Goal: Task Accomplishment & Management: Manage account settings

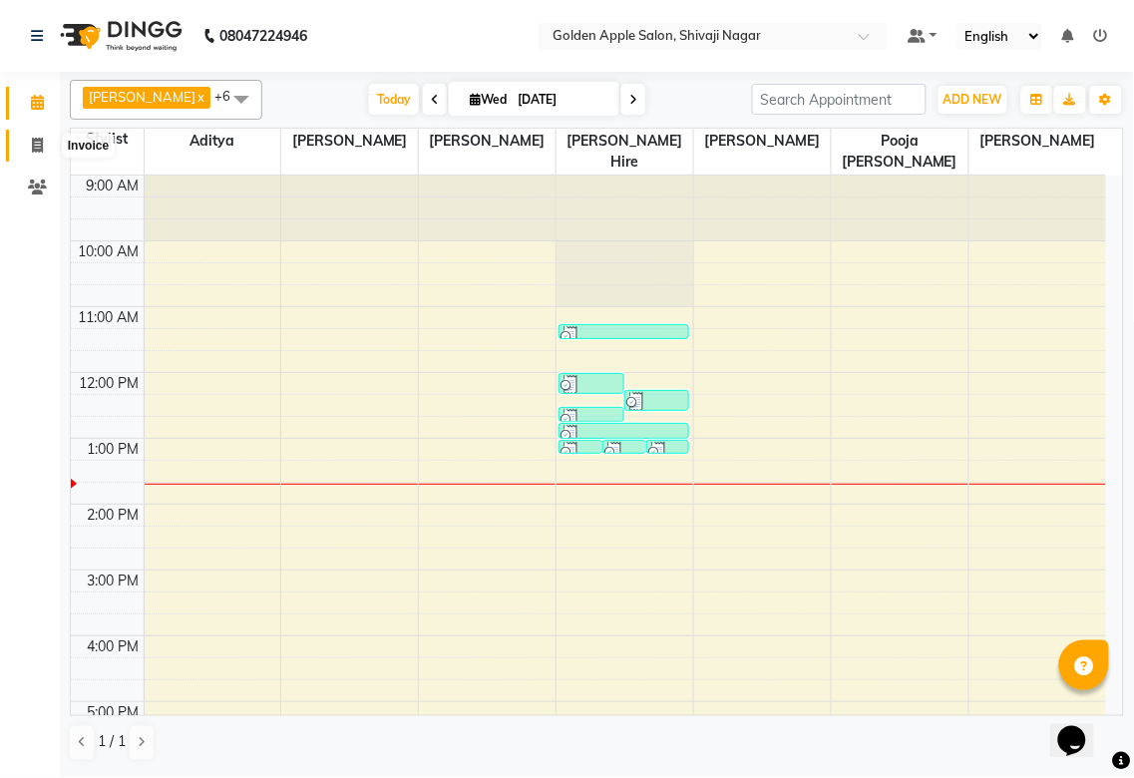
click at [41, 146] on icon at bounding box center [37, 145] width 11 height 15
select select "6072"
select select "service"
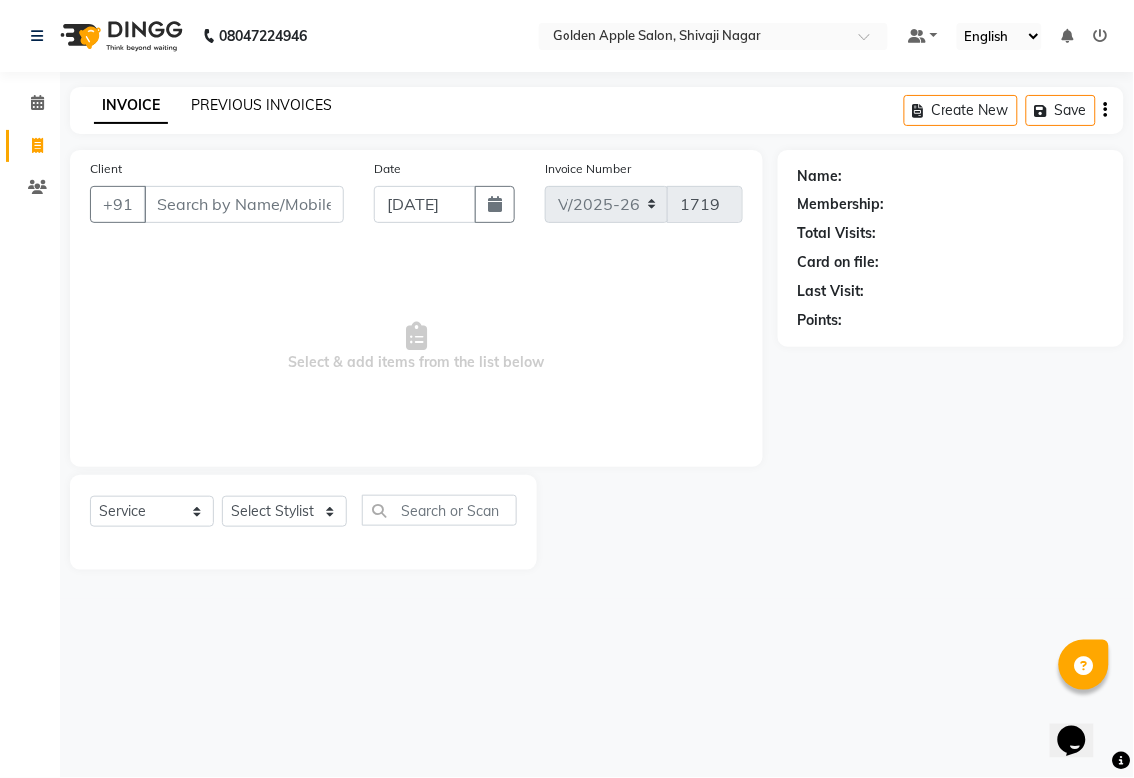
click at [273, 108] on link "PREVIOUS INVOICES" at bounding box center [261, 105] width 141 height 18
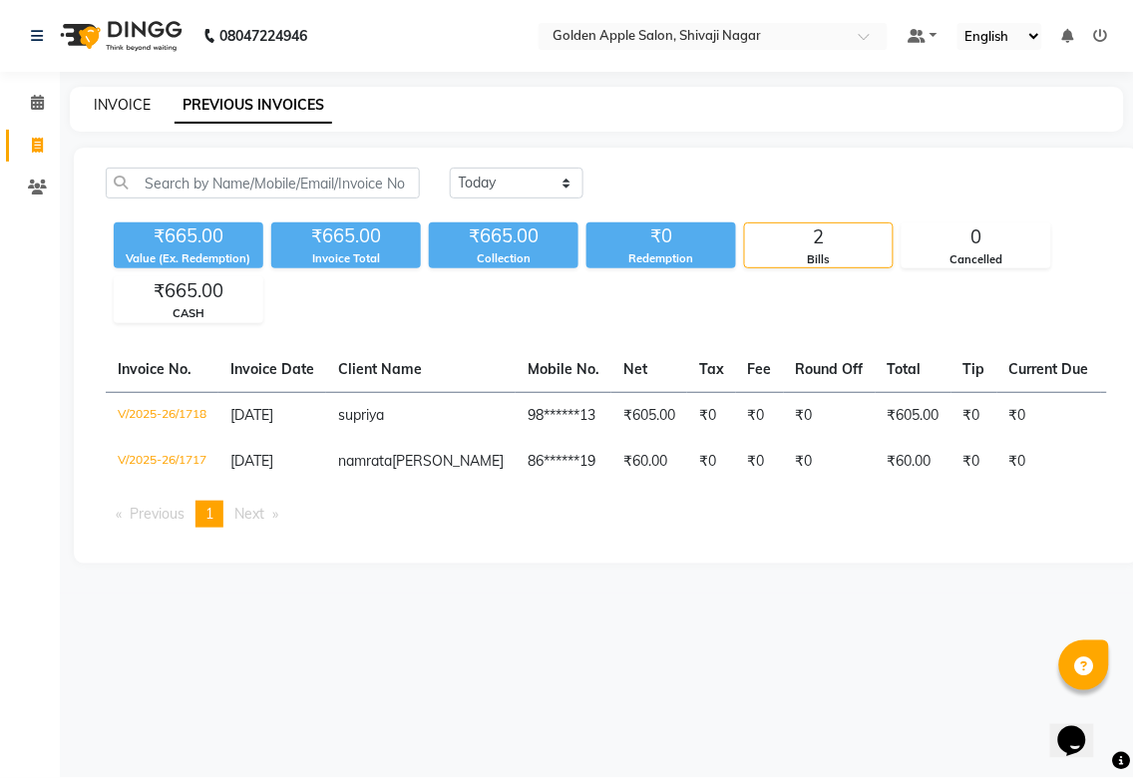
click at [124, 108] on link "INVOICE" at bounding box center [122, 105] width 57 height 18
select select "service"
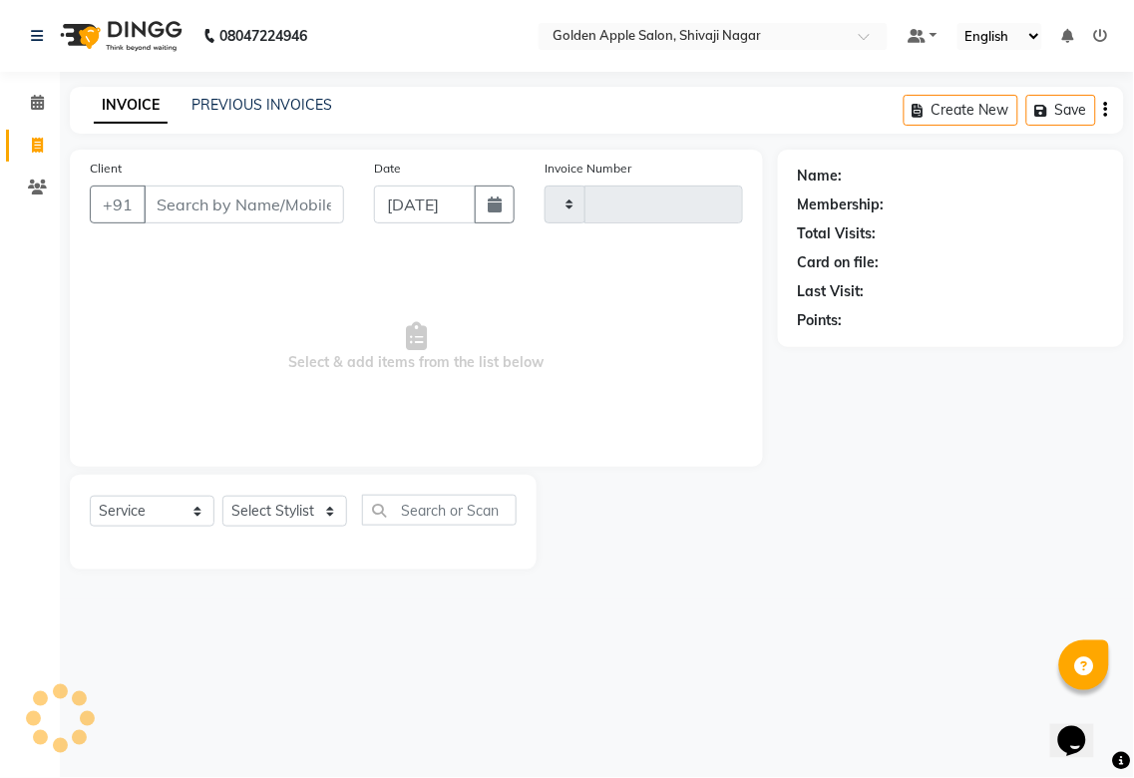
type input "1719"
select select "6072"
click at [213, 110] on link "PREVIOUS INVOICES" at bounding box center [261, 105] width 141 height 18
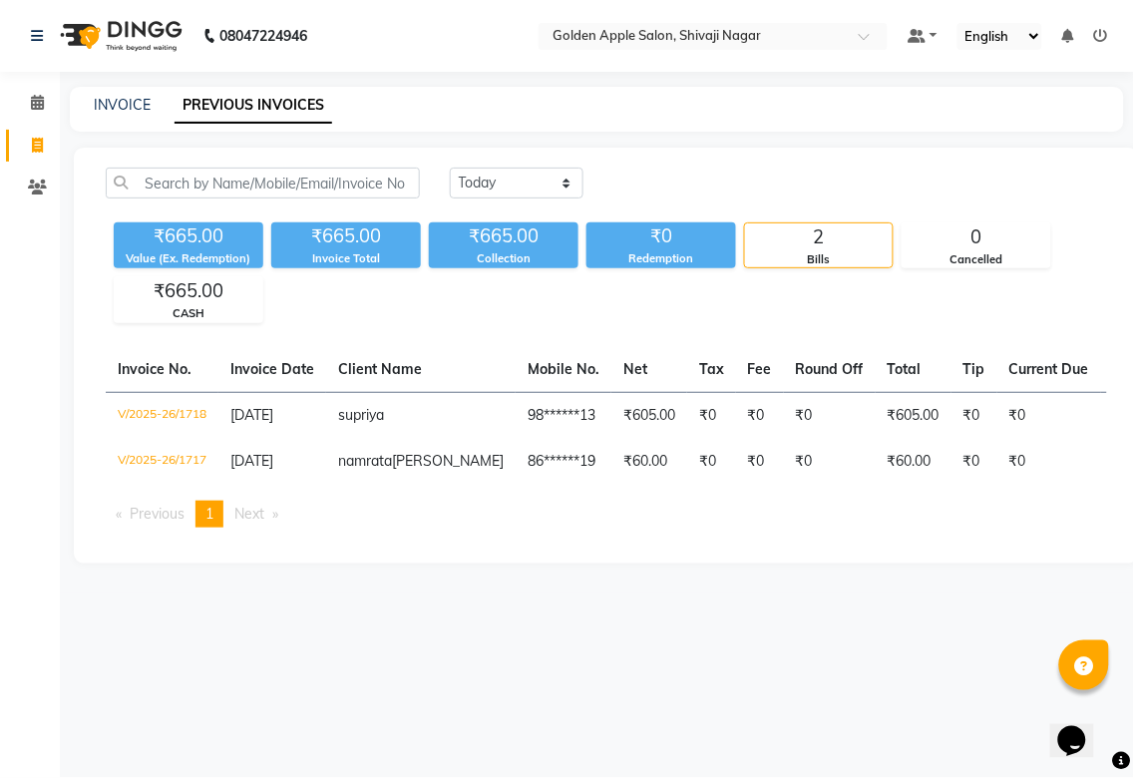
drag, startPoint x: 213, startPoint y: 166, endPoint x: 214, endPoint y: 250, distance: 84.8
click at [213, 174] on div "Today Yesterday Custom Range ₹665.00 Value (Ex. Redemption) ₹665.00 Invoice Tot…" at bounding box center [606, 356] width 1065 height 416
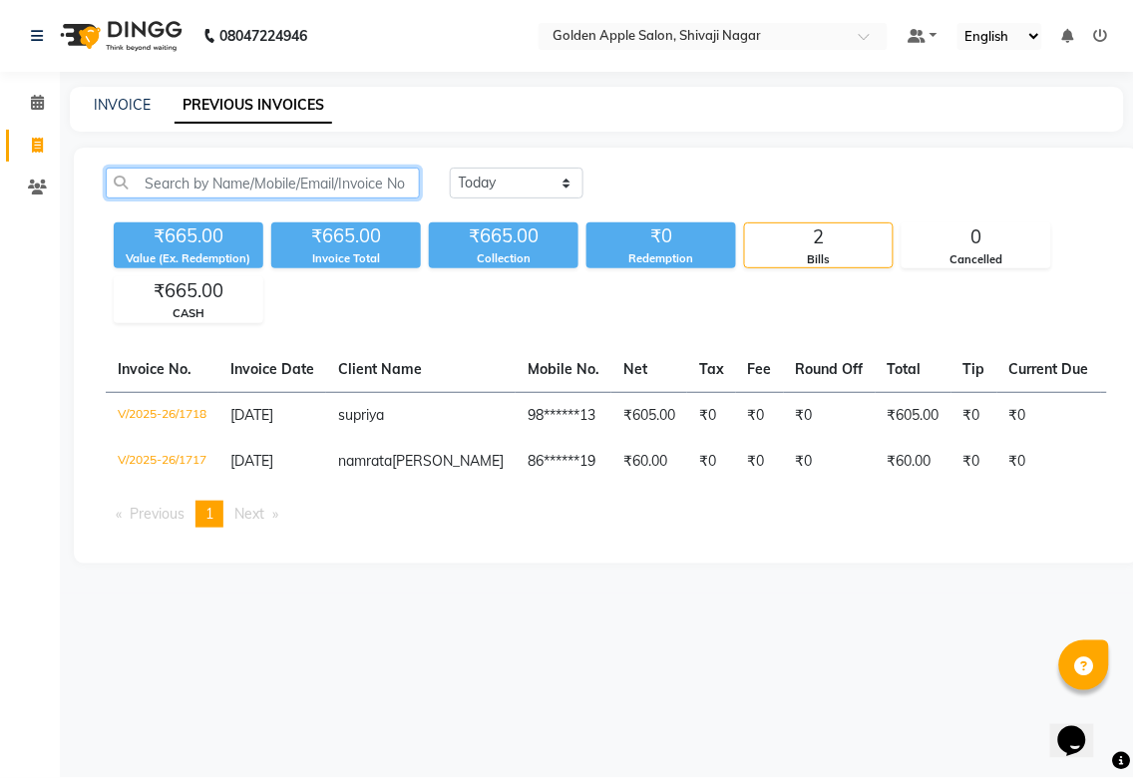
click at [183, 185] on input "text" at bounding box center [263, 183] width 314 height 31
type input "s"
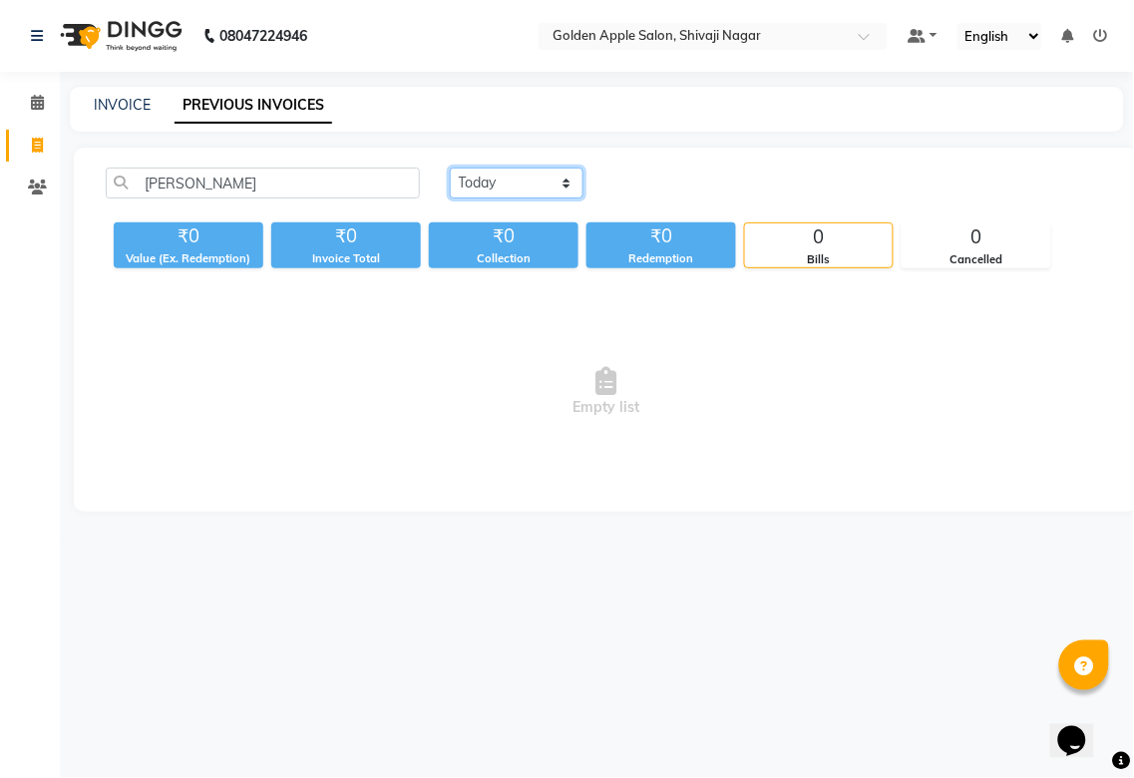
click at [503, 186] on select "Today Yesterday Custom Range" at bounding box center [517, 183] width 134 height 31
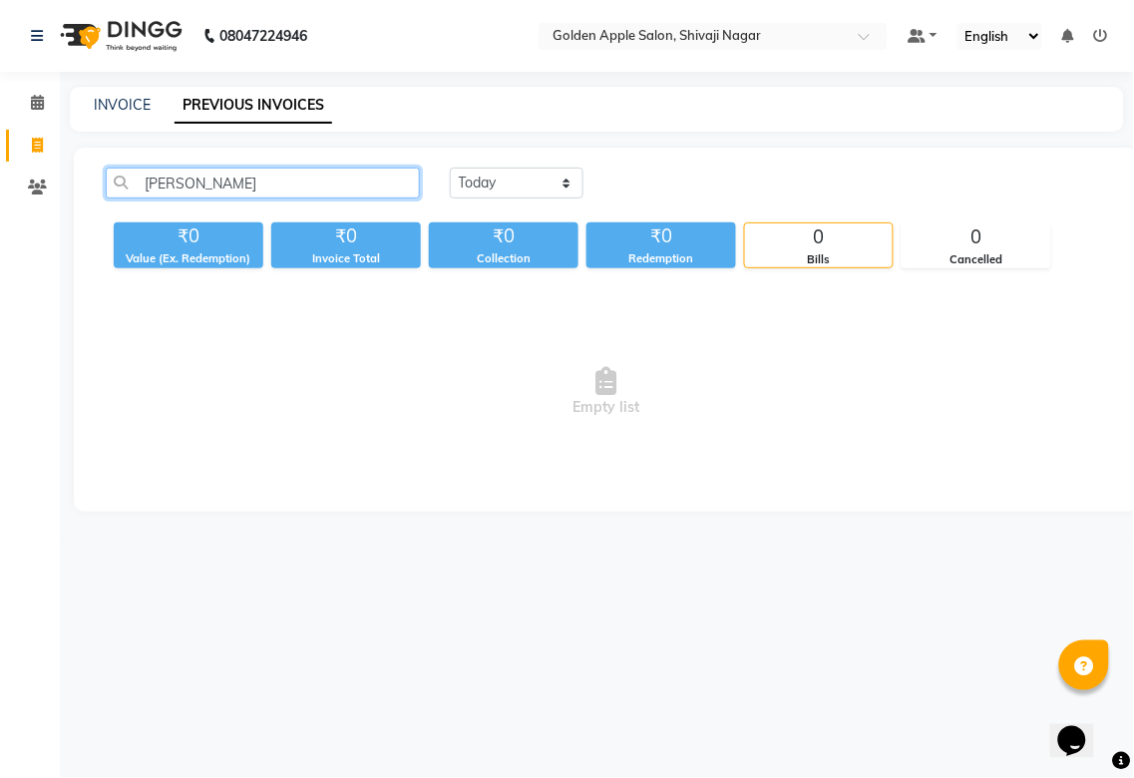
click at [196, 189] on input "agashe" at bounding box center [263, 183] width 314 height 31
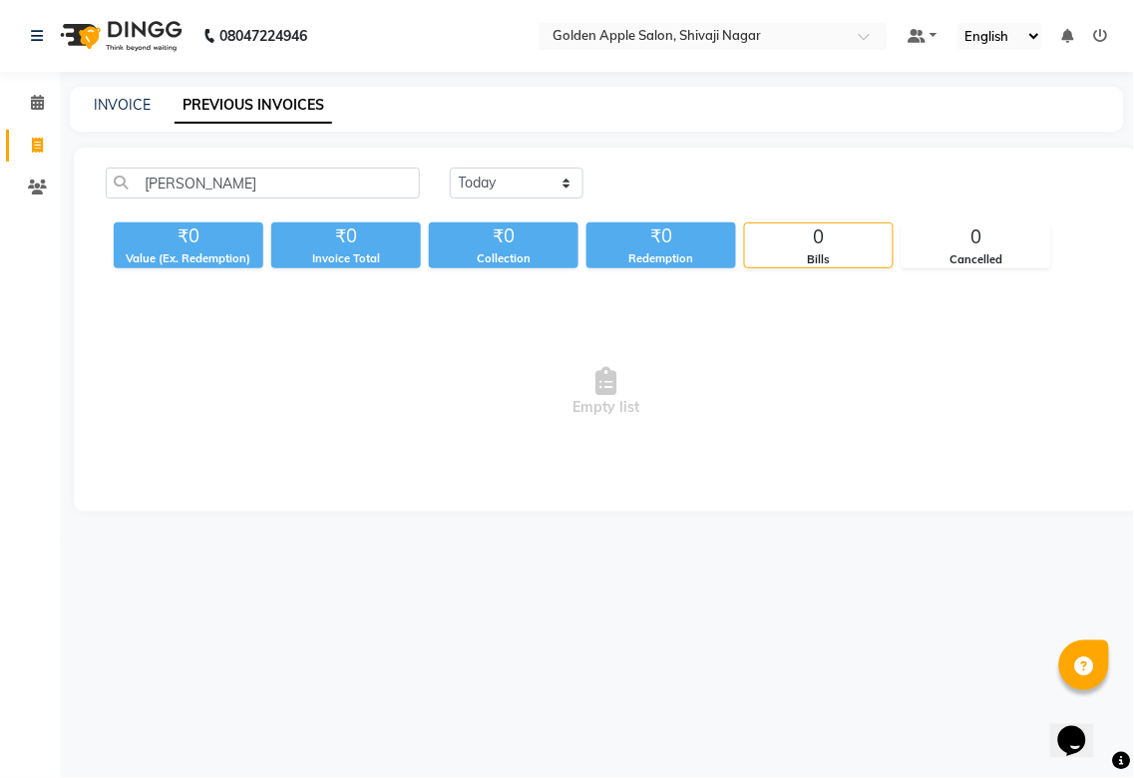
click at [273, 96] on link "PREVIOUS INVOICES" at bounding box center [253, 106] width 158 height 36
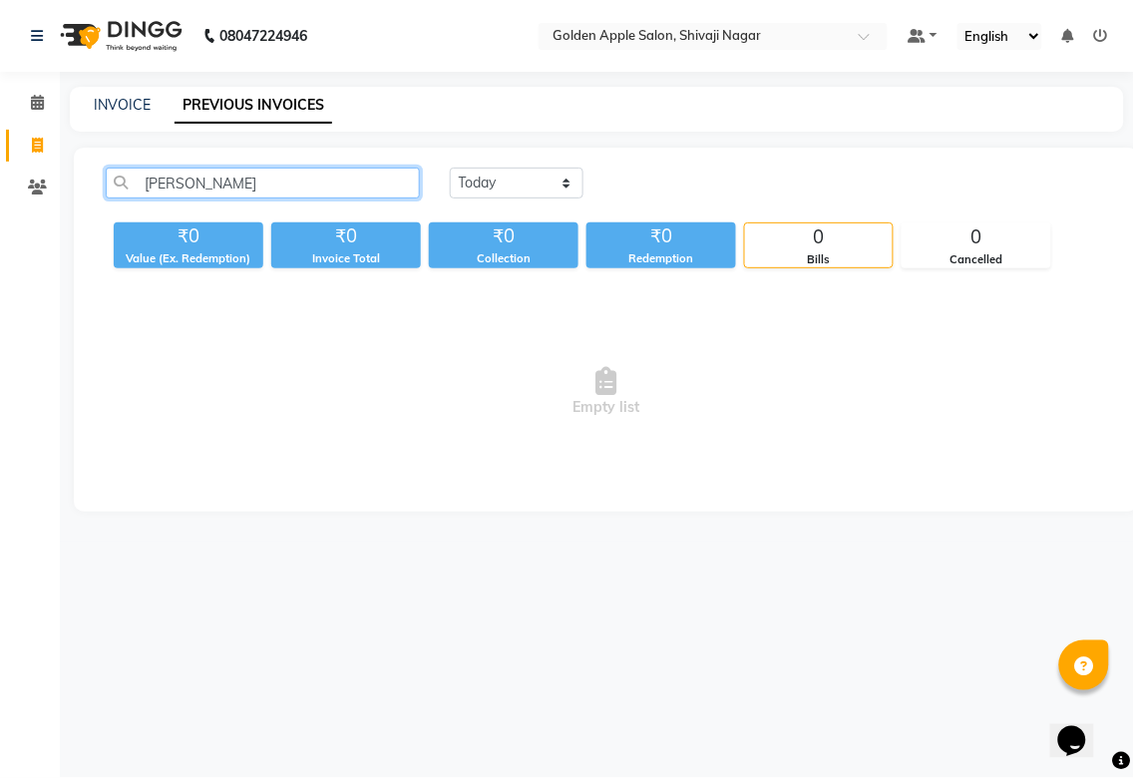
drag, startPoint x: 202, startPoint y: 179, endPoint x: 0, endPoint y: 179, distance: 202.4
click at [0, 179] on app-home "08047224946 Select Location × Golden Apple Salon, Shivaji Nagar Default Panel M…" at bounding box center [567, 270] width 1134 height 541
drag, startPoint x: 201, startPoint y: 185, endPoint x: 50, endPoint y: 168, distance: 152.6
click at [4, 148] on app-home "08047224946 Select Location × Golden Apple Salon, Shivaji Nagar Default Panel M…" at bounding box center [567, 270] width 1134 height 541
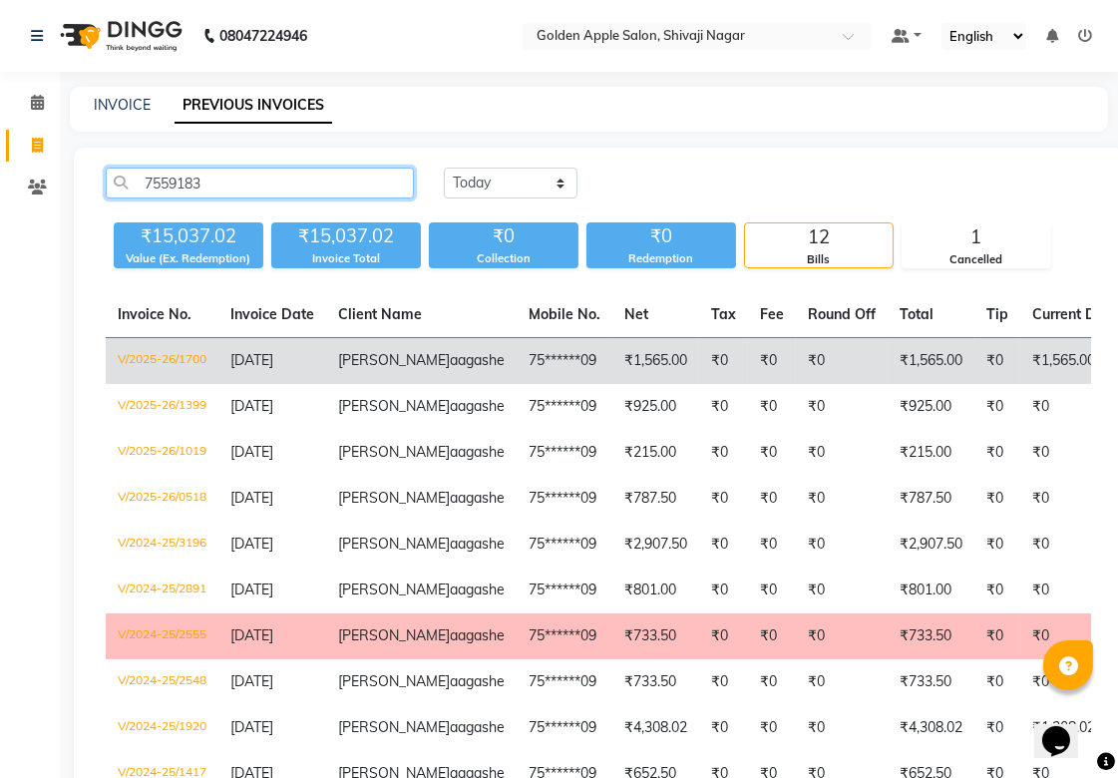
type input "7559183"
click at [612, 365] on td "₹1,565.00" at bounding box center [655, 361] width 87 height 47
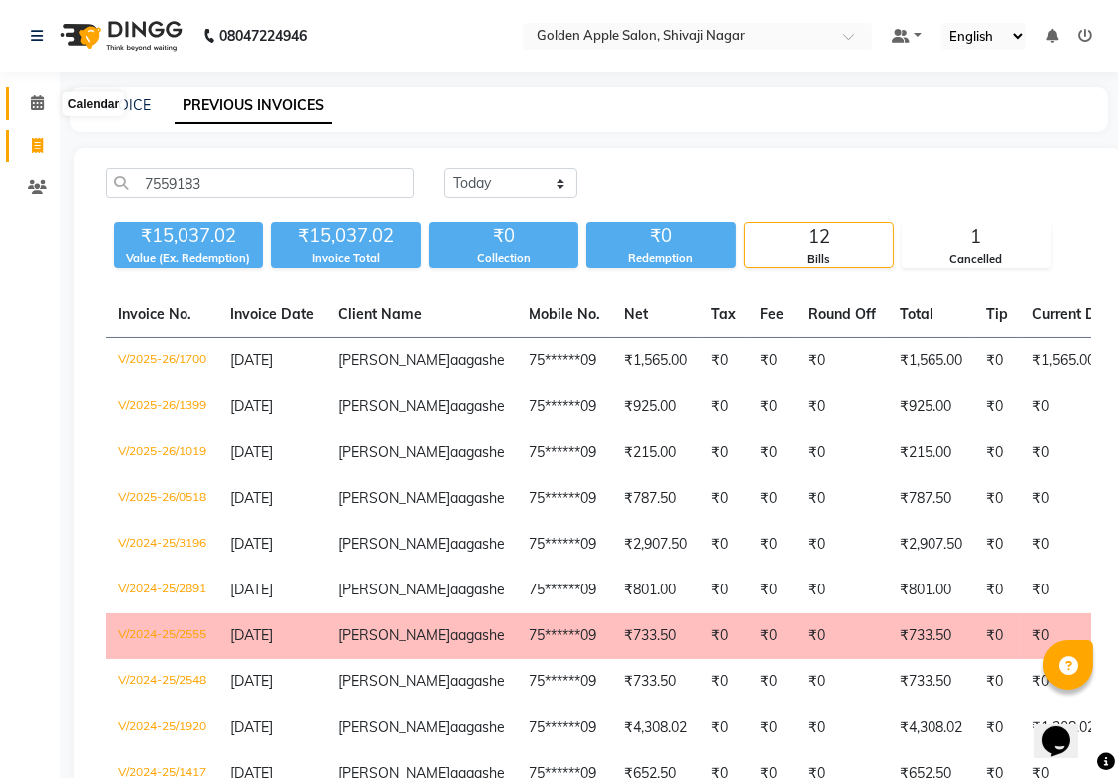
click at [40, 101] on icon at bounding box center [37, 102] width 13 height 15
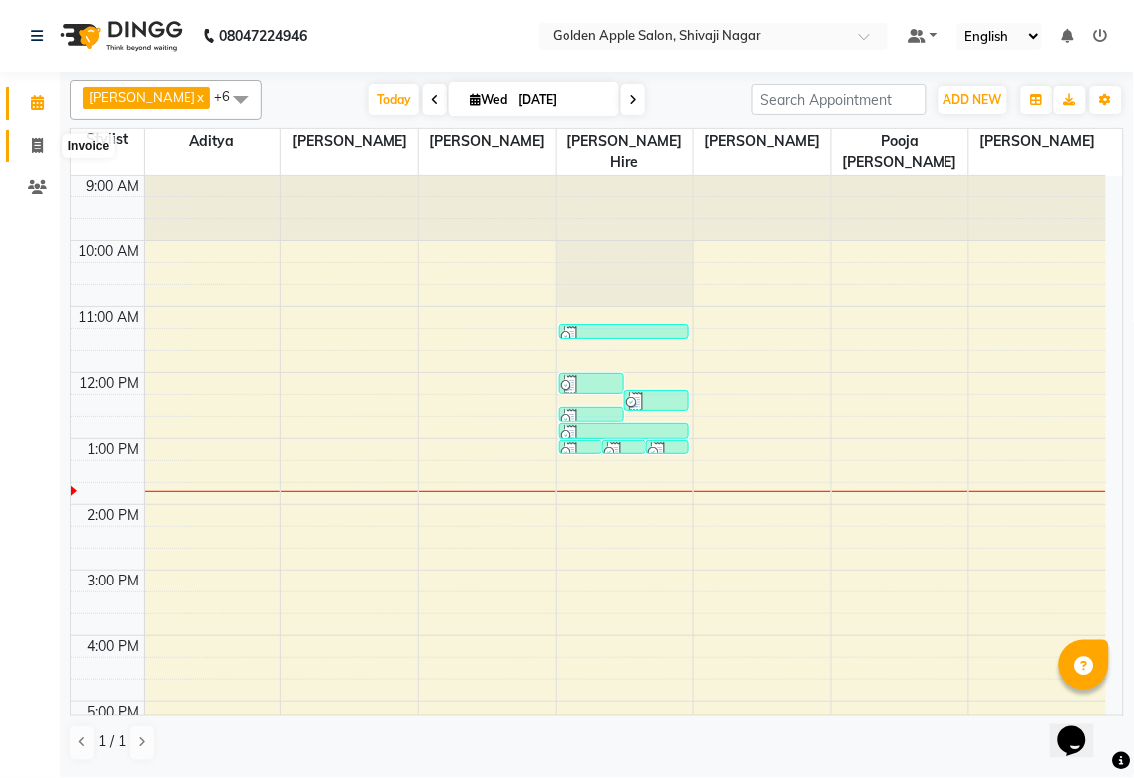
click at [43, 143] on span at bounding box center [37, 146] width 35 height 23
select select "6072"
select select "service"
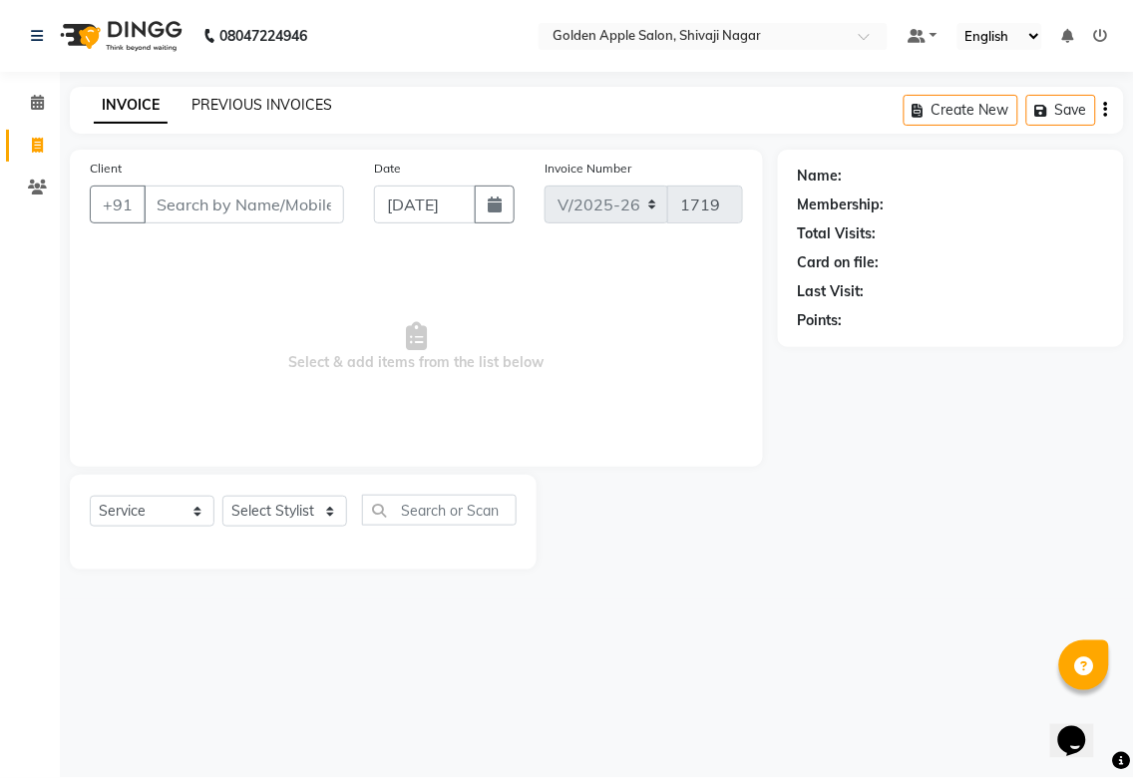
click at [246, 107] on link "PREVIOUS INVOICES" at bounding box center [261, 105] width 141 height 18
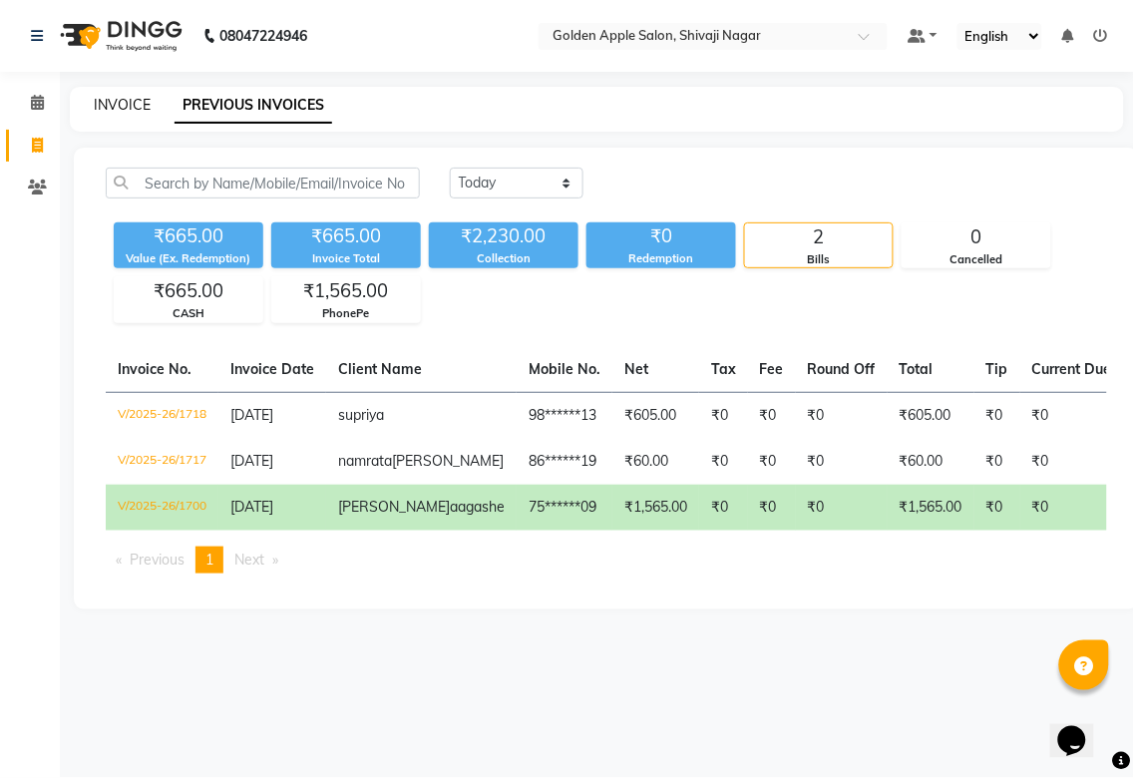
click at [106, 108] on link "INVOICE" at bounding box center [122, 105] width 57 height 18
select select "6072"
select select "service"
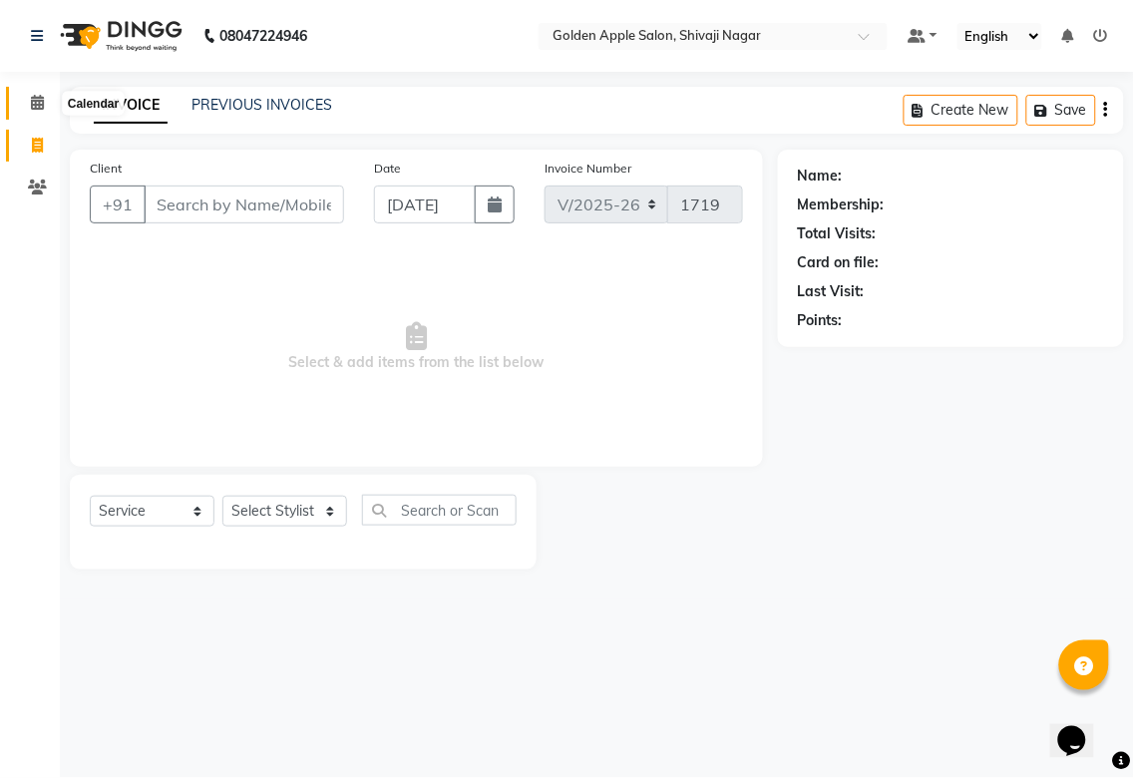
click at [41, 106] on icon at bounding box center [37, 102] width 13 height 15
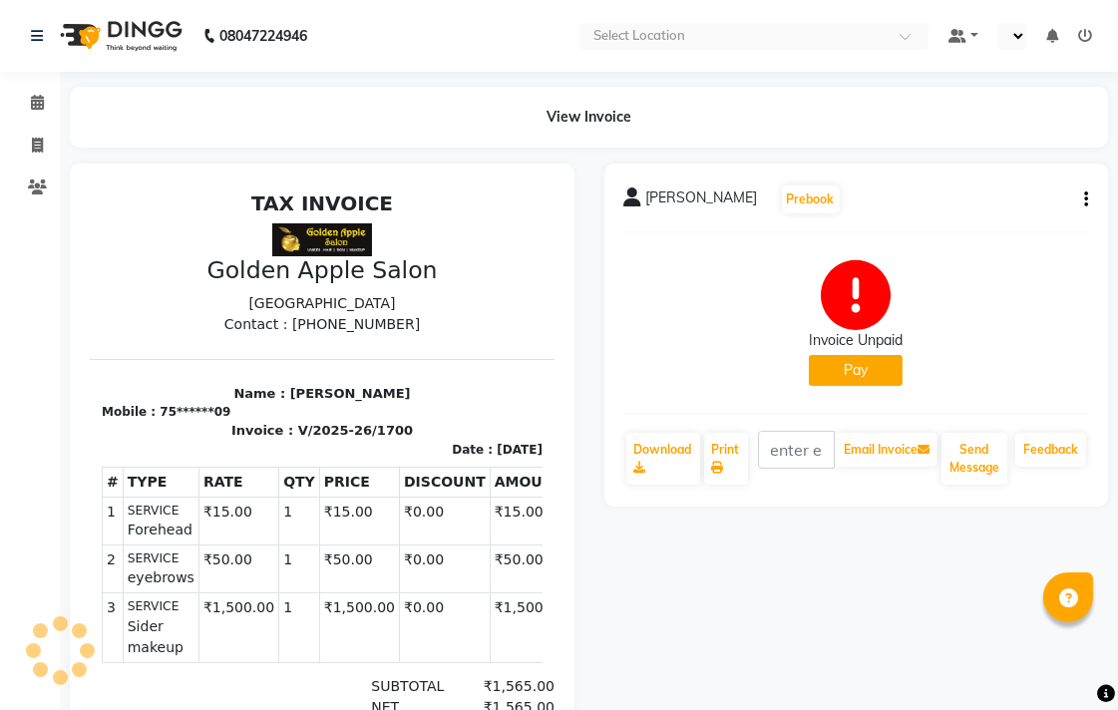
select select "en"
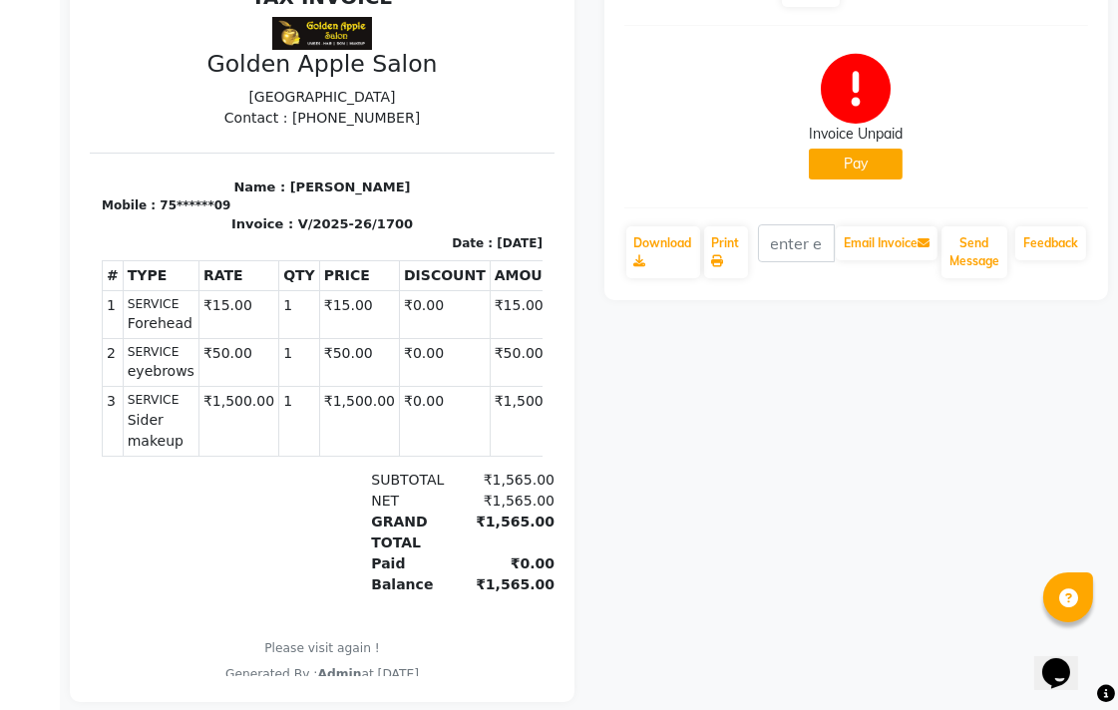
scroll to position [221, 0]
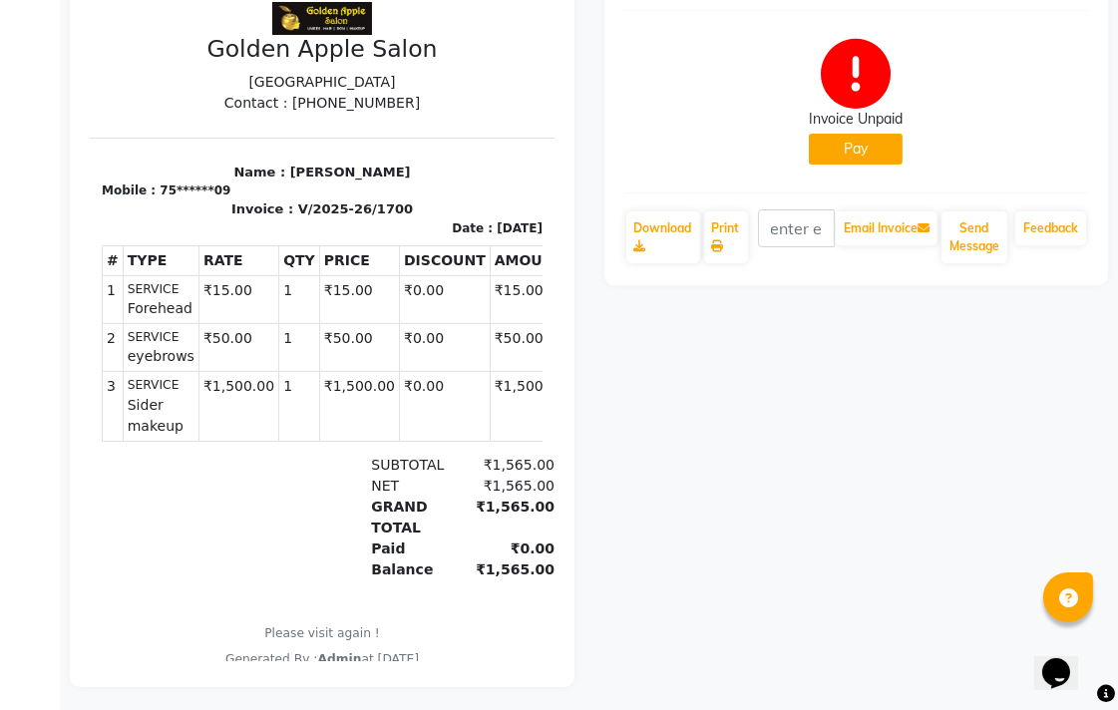
click at [863, 143] on button "Pay" at bounding box center [856, 149] width 94 height 31
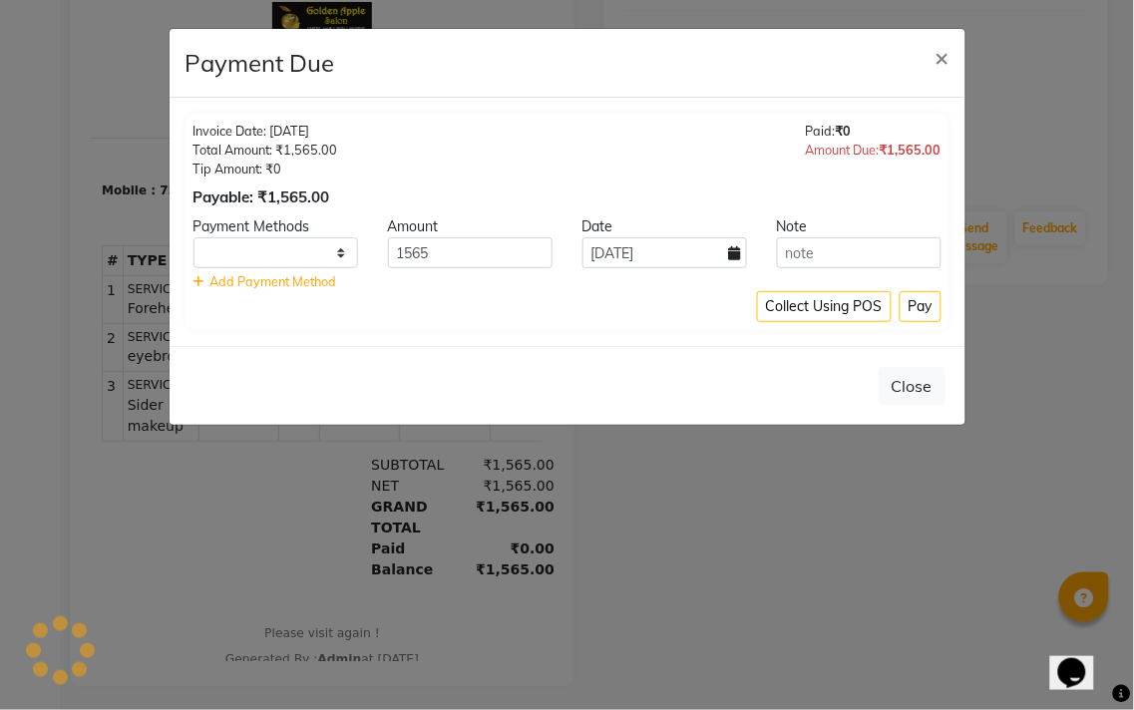
select select "1"
click at [921, 302] on button "Pay" at bounding box center [920, 306] width 42 height 31
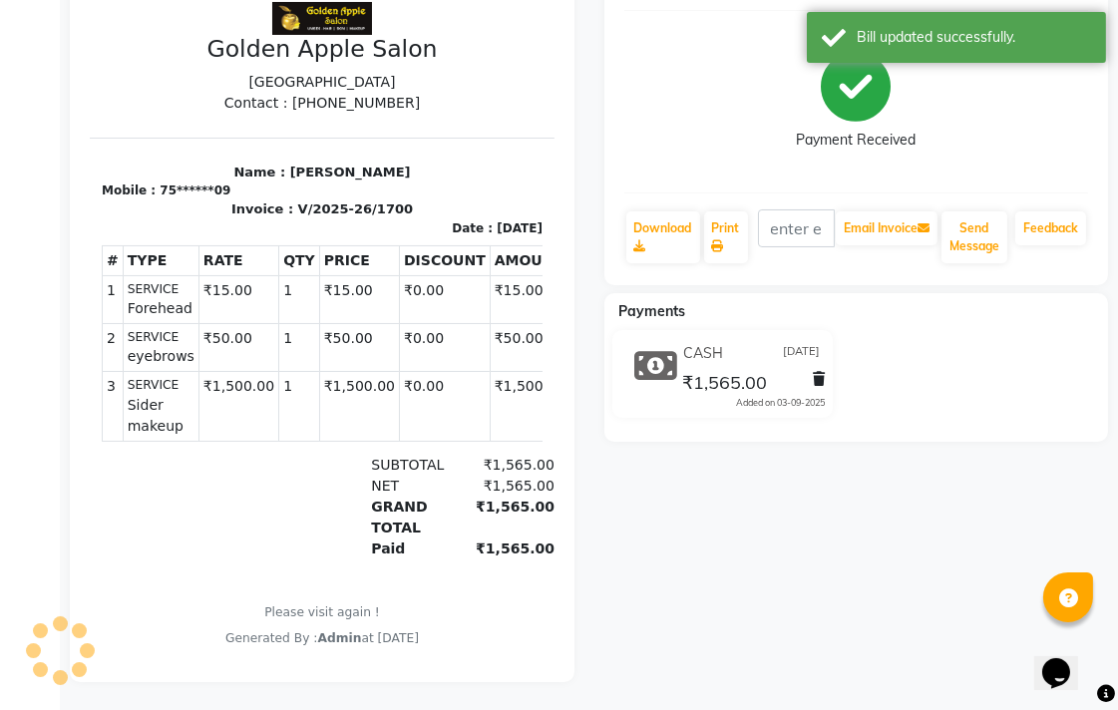
click at [649, 371] on icon at bounding box center [656, 366] width 43 height 38
click at [819, 379] on icon at bounding box center [819, 379] width 12 height 14
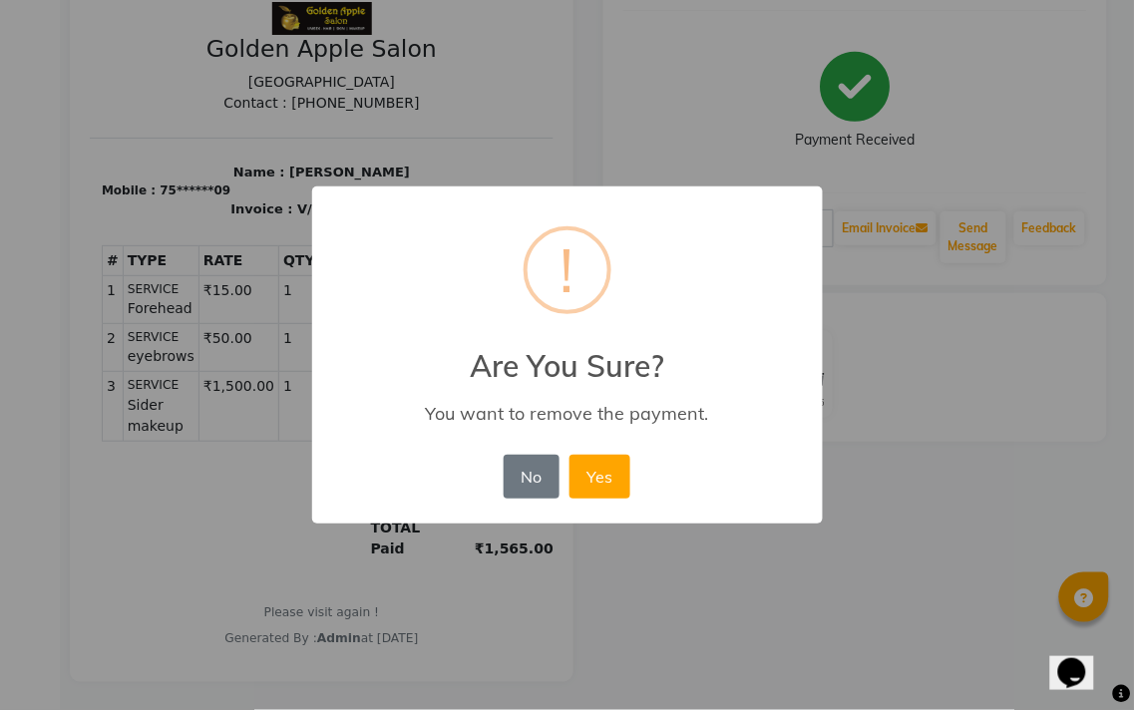
click at [673, 592] on div "× ! Are You Sure? You want to remove the payment. No No Yes" at bounding box center [567, 355] width 1134 height 710
click at [506, 464] on button "No" at bounding box center [532, 477] width 56 height 44
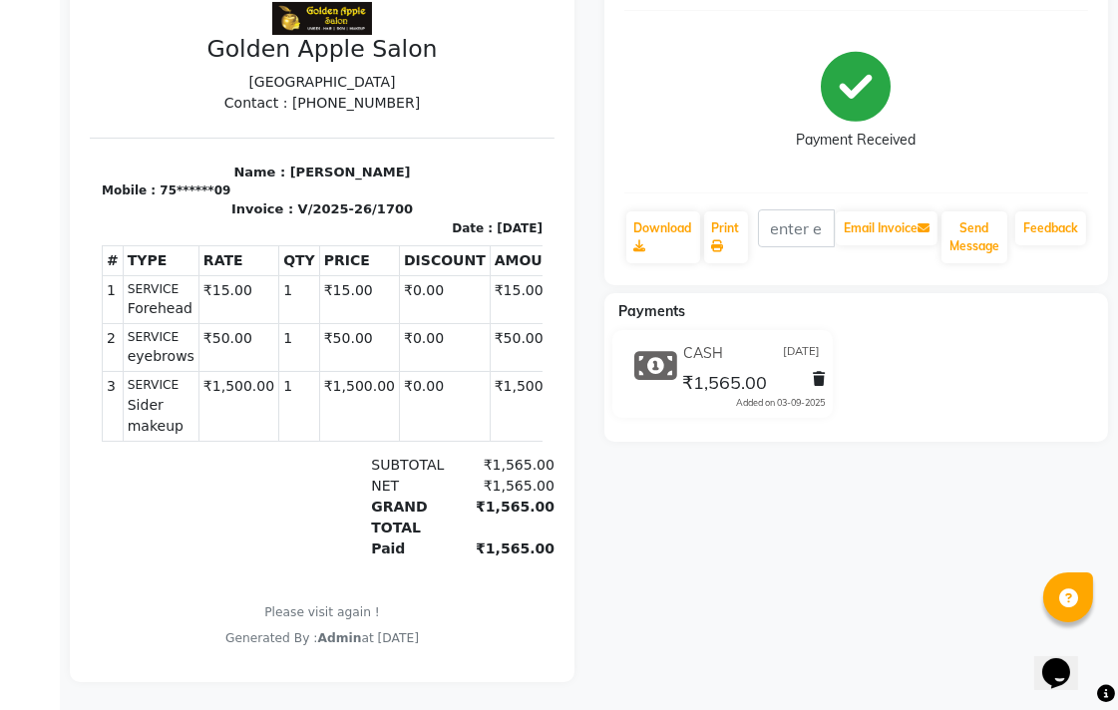
click at [653, 447] on div "[PERSON_NAME] aagashe Prebook Payment Received Download Print Email Invoice Sen…" at bounding box center [856, 312] width 534 height 740
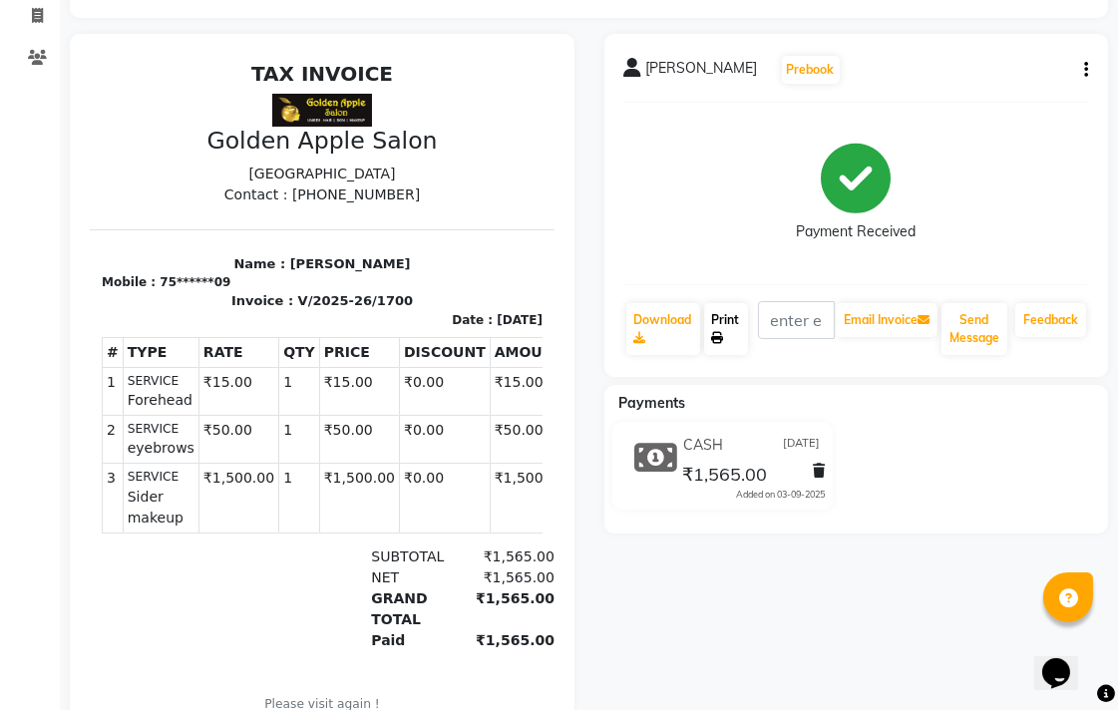
scroll to position [128, 0]
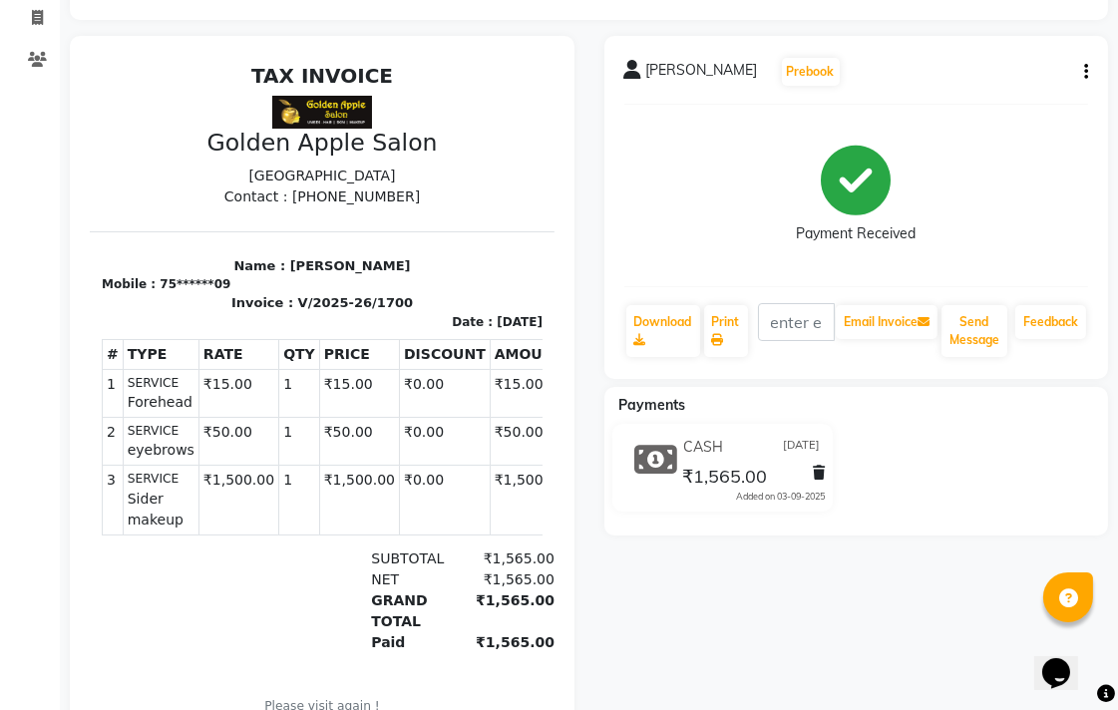
click at [710, 463] on div "₹1,565.00" at bounding box center [722, 476] width 89 height 27
click at [1088, 67] on div "[PERSON_NAME] aagashe Prebook Payment Received Download Print Email Invoice Sen…" at bounding box center [856, 207] width 505 height 343
click at [1084, 73] on icon "button" at bounding box center [1086, 72] width 4 height 1
click at [1008, 51] on div "Split Service Amount" at bounding box center [986, 59] width 137 height 25
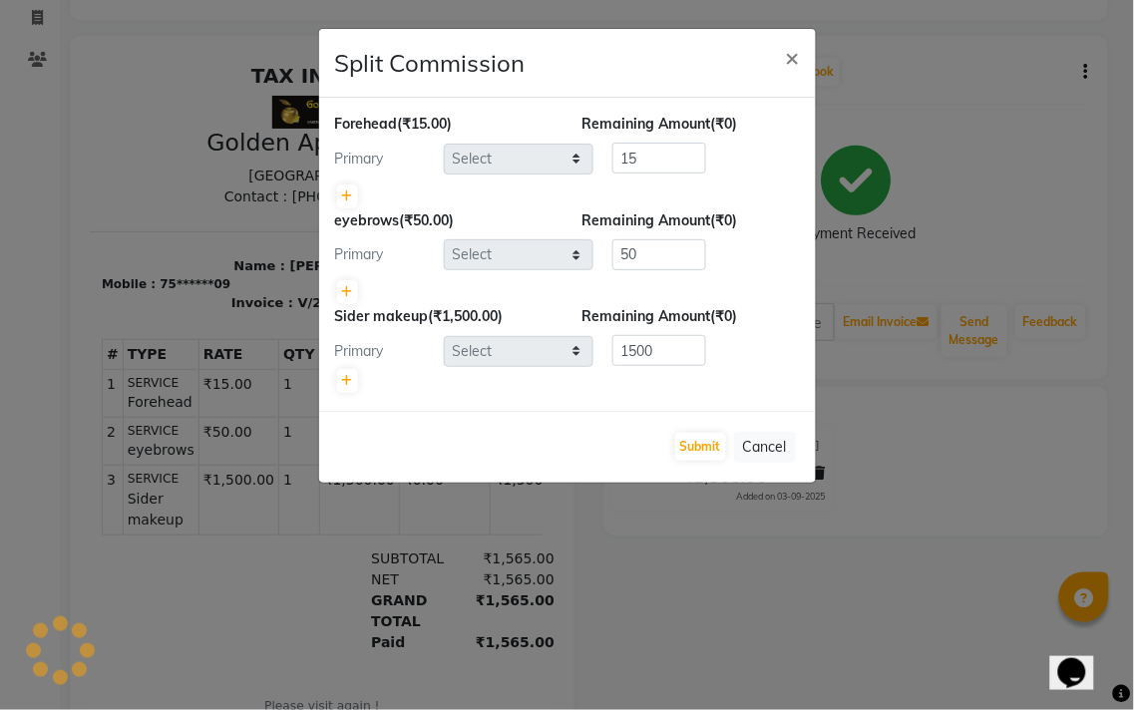
select select "85394"
select select "45043"
click at [792, 47] on span "×" at bounding box center [793, 57] width 14 height 30
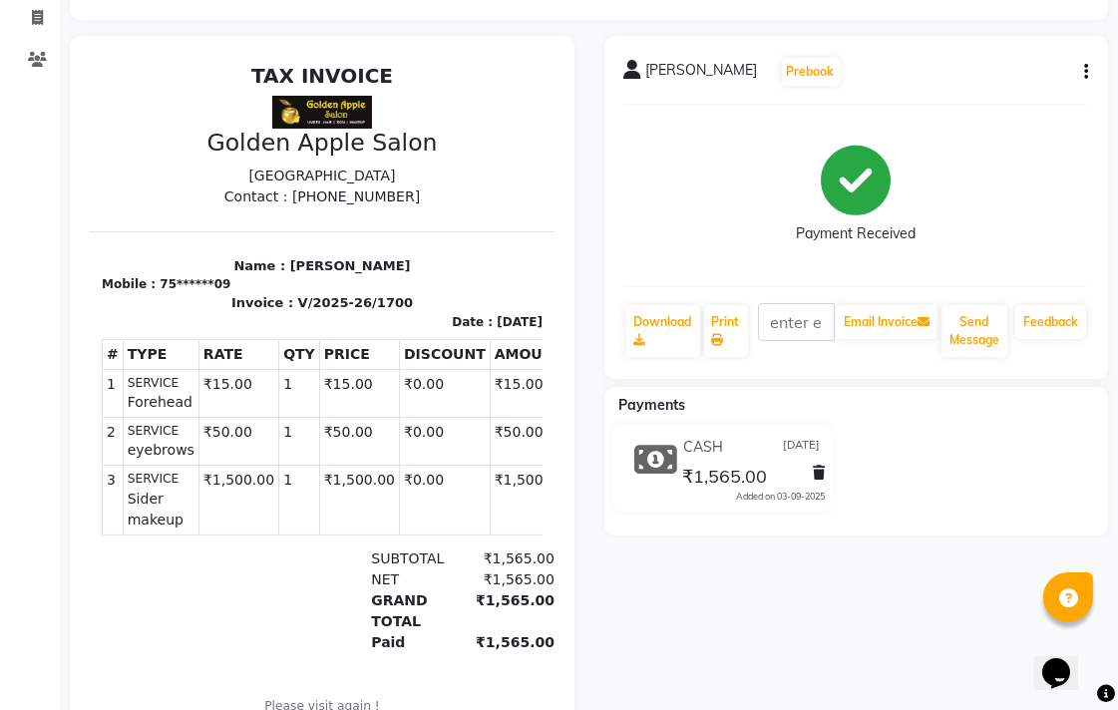
click at [1087, 73] on icon "button" at bounding box center [1086, 72] width 4 height 1
click at [973, 88] on div "Edit Item Staff" at bounding box center [986, 84] width 137 height 25
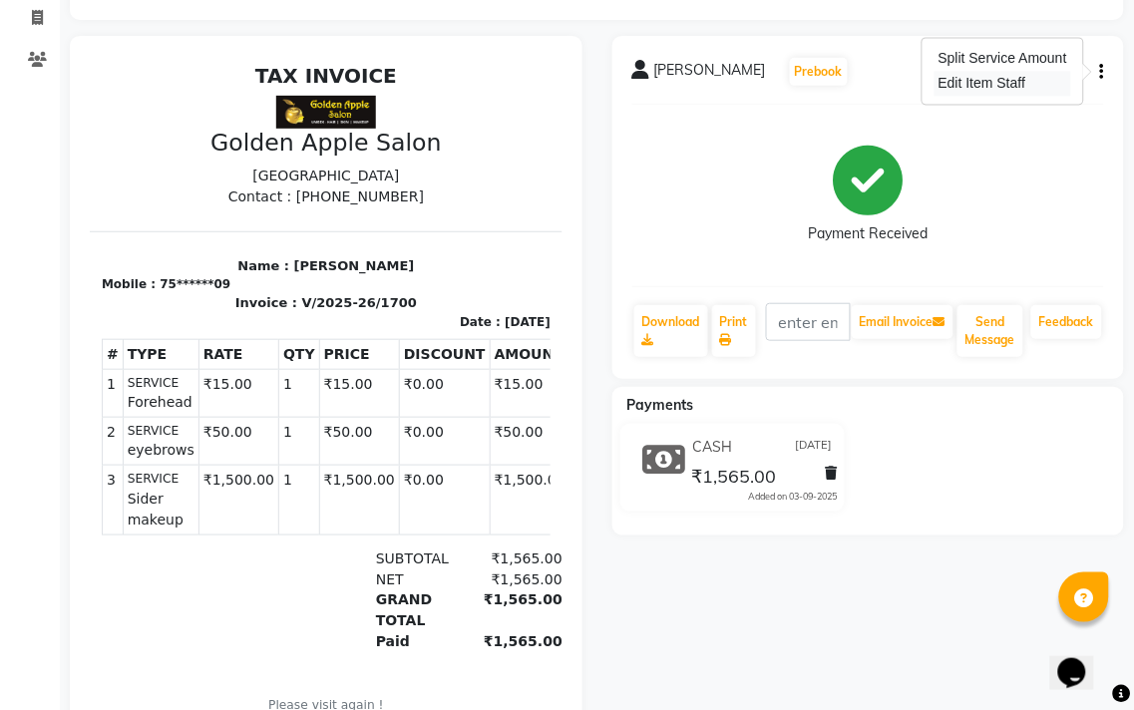
select select "85394"
select select "45043"
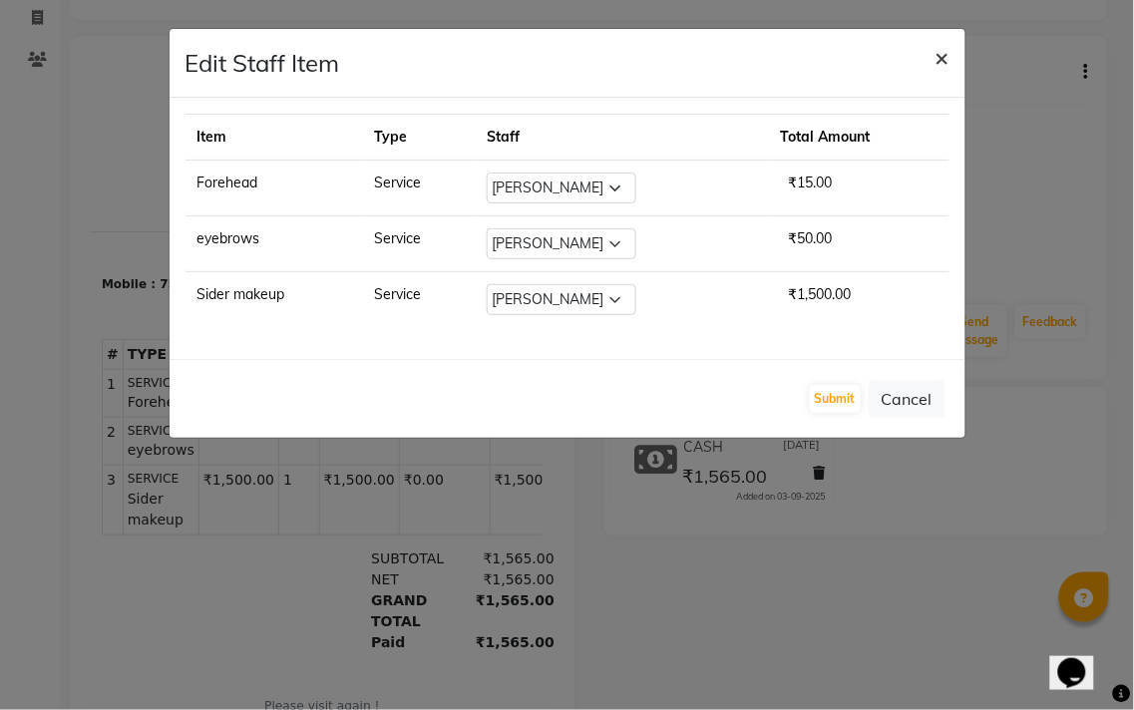
click at [945, 57] on span "×" at bounding box center [942, 57] width 14 height 30
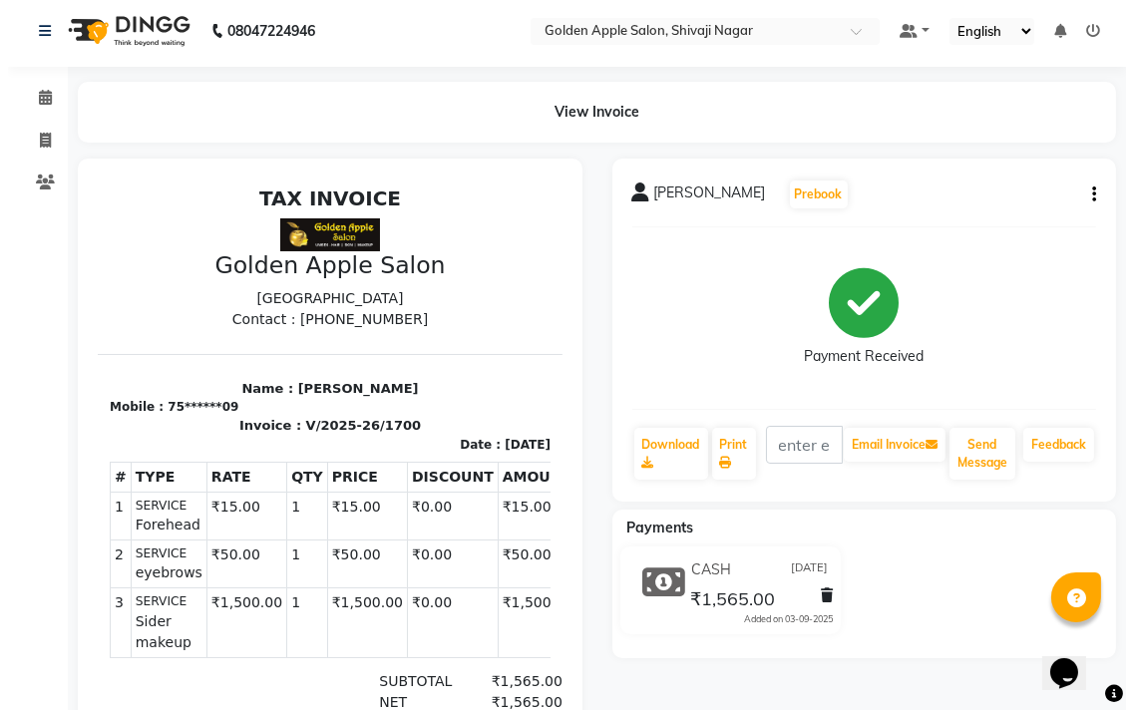
scroll to position [0, 0]
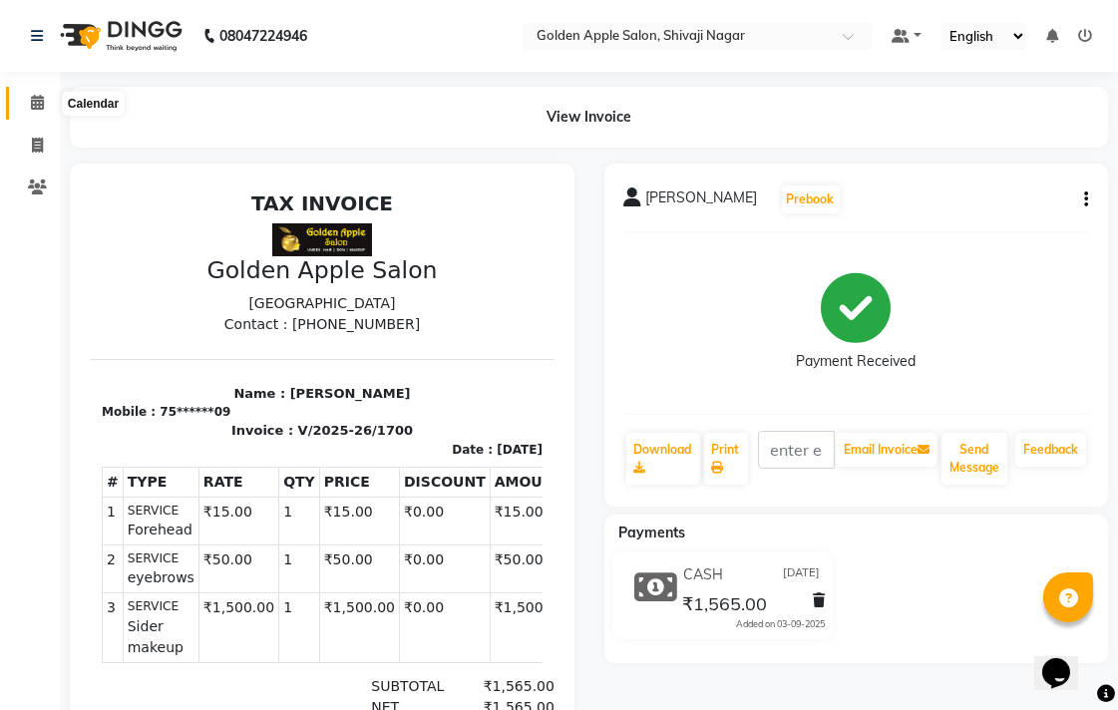
click at [31, 100] on icon at bounding box center [37, 102] width 13 height 15
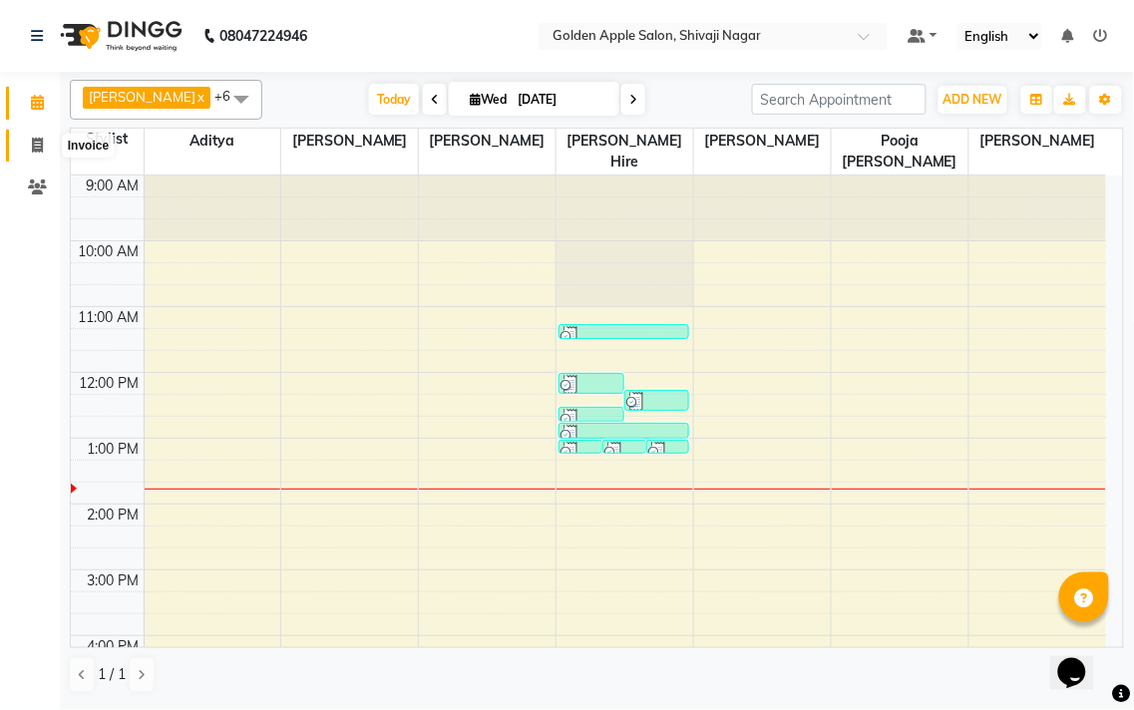
click at [37, 141] on icon at bounding box center [37, 145] width 11 height 15
select select "service"
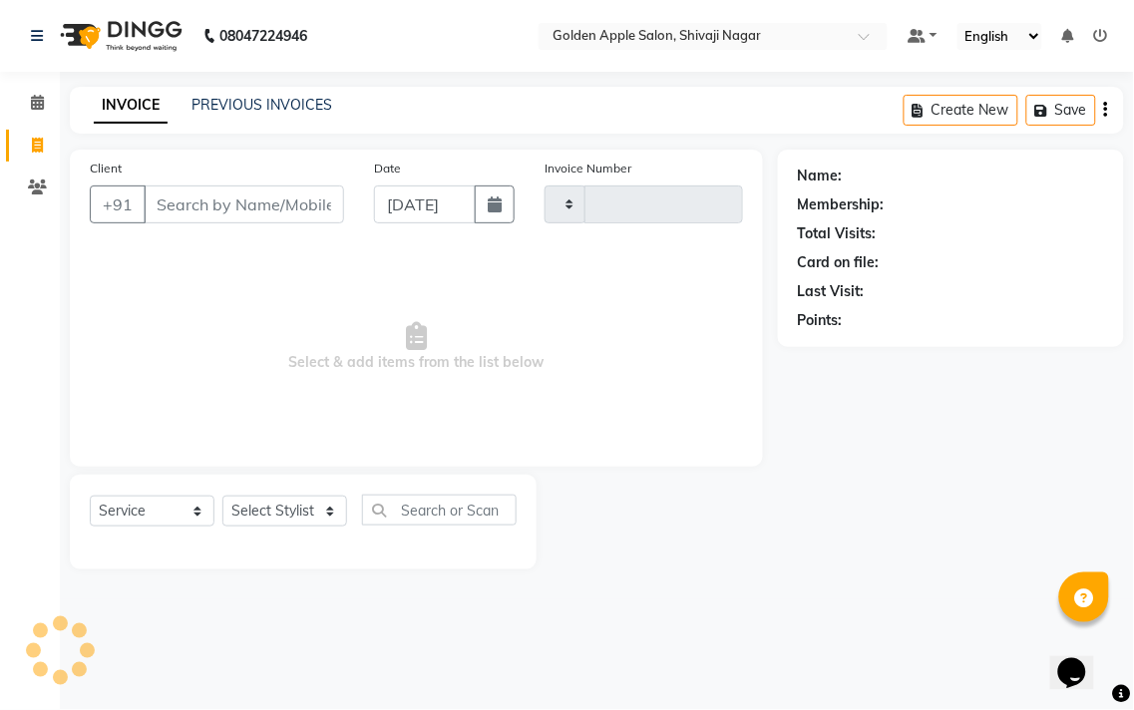
type input "1719"
select select "6072"
click at [259, 106] on link "PREVIOUS INVOICES" at bounding box center [261, 105] width 141 height 18
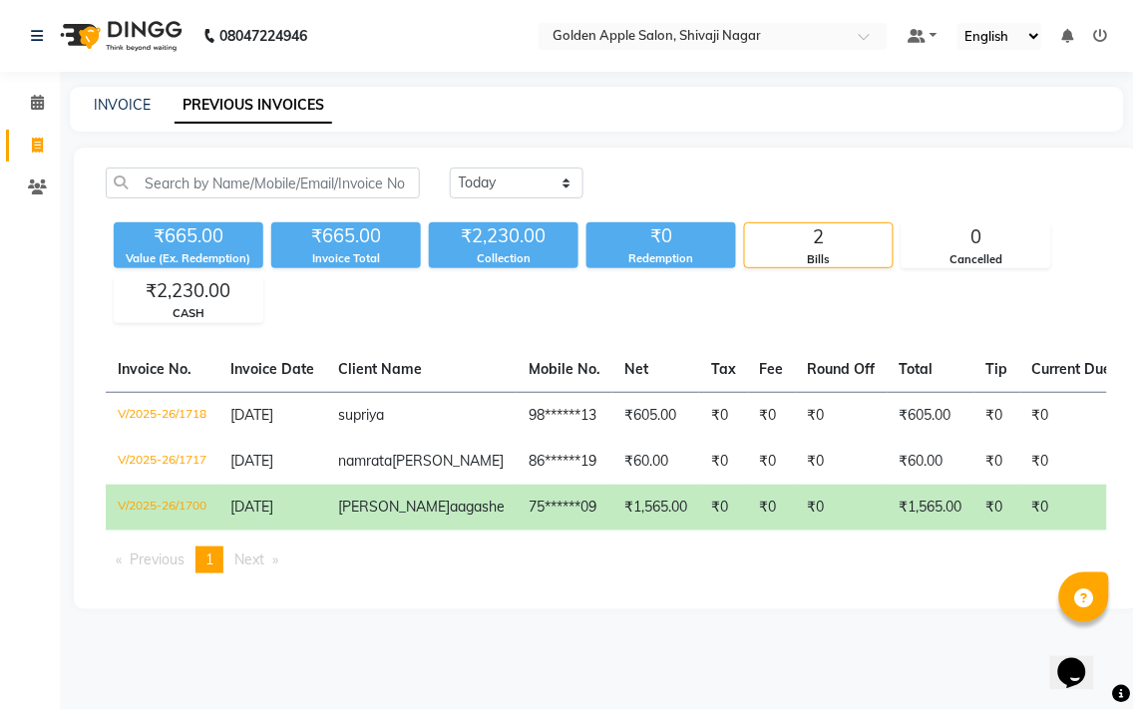
click at [612, 521] on td "₹1,565.00" at bounding box center [655, 508] width 87 height 46
click at [37, 105] on icon at bounding box center [37, 102] width 13 height 15
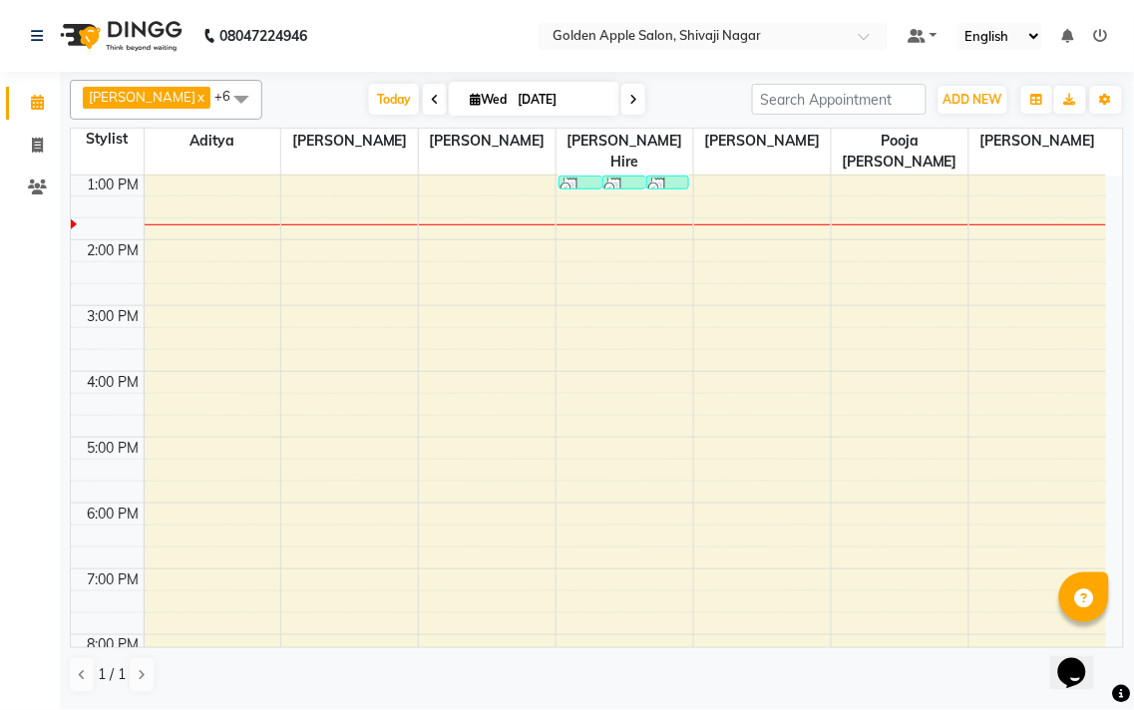
scroll to position [154, 0]
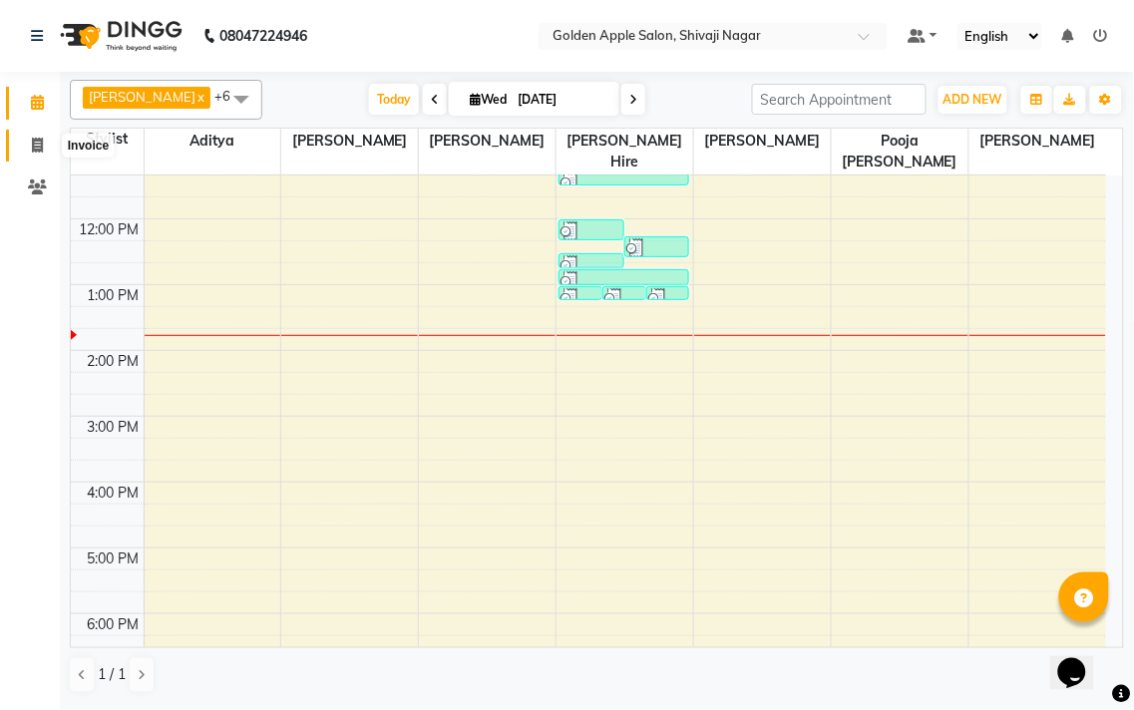
click at [37, 141] on icon at bounding box center [37, 145] width 11 height 15
select select "6072"
select select "service"
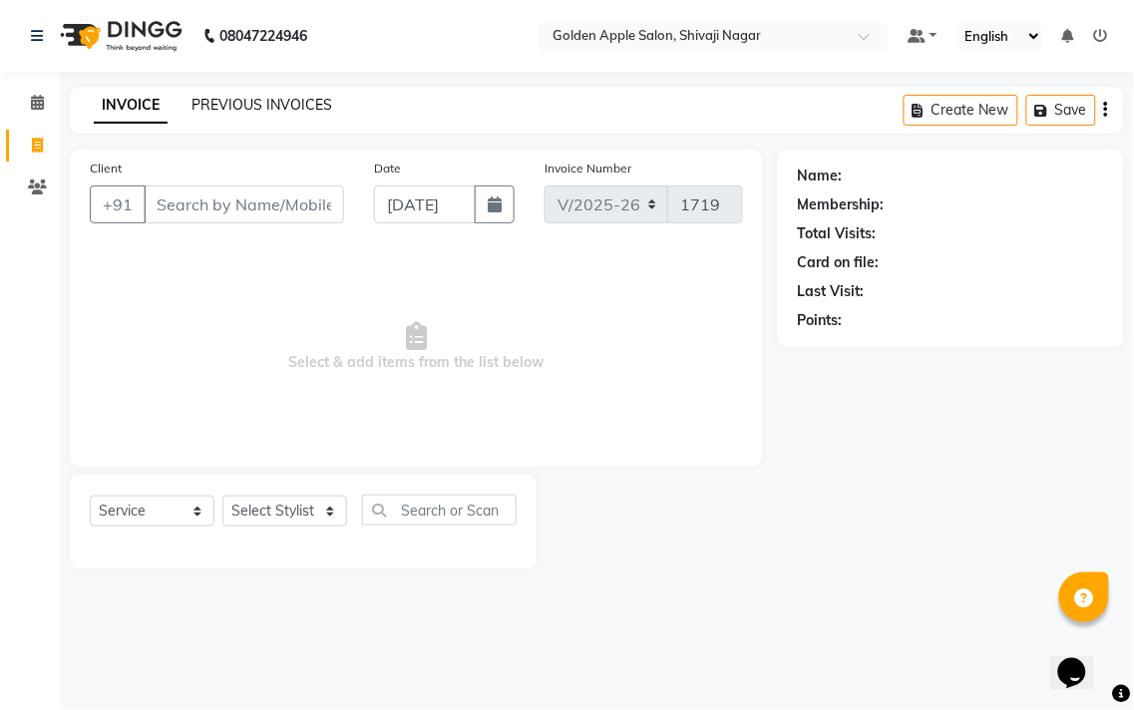
click at [250, 108] on link "PREVIOUS INVOICES" at bounding box center [261, 105] width 141 height 18
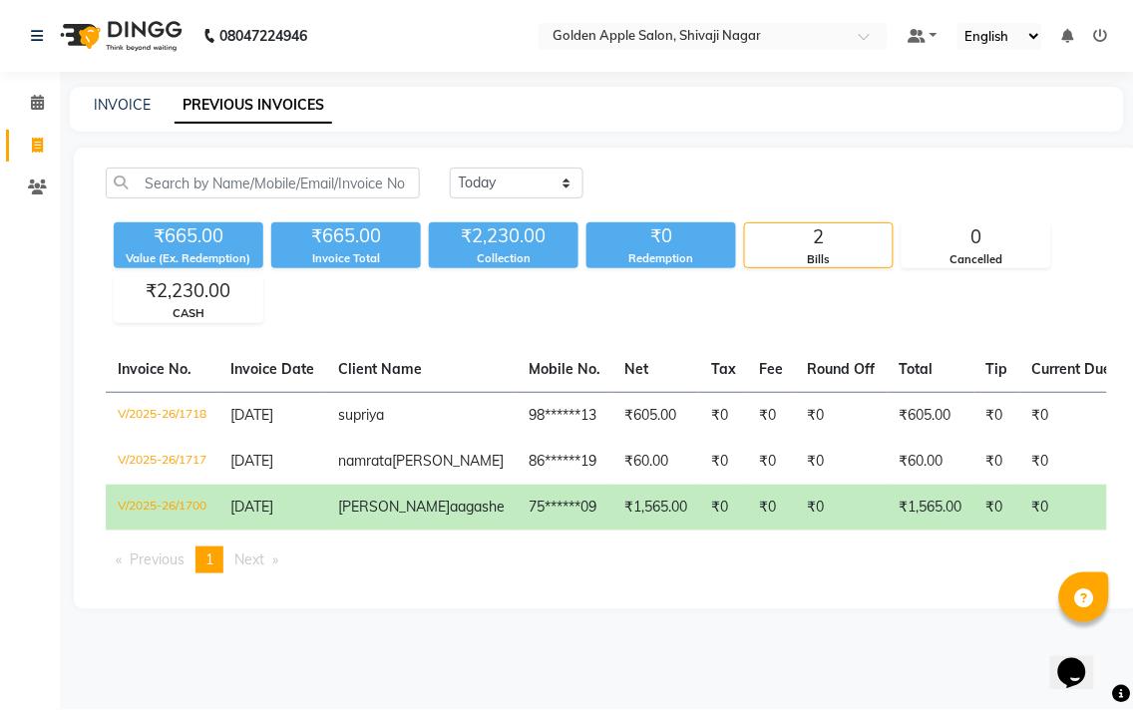
click at [612, 530] on td "₹1,565.00" at bounding box center [655, 508] width 87 height 46
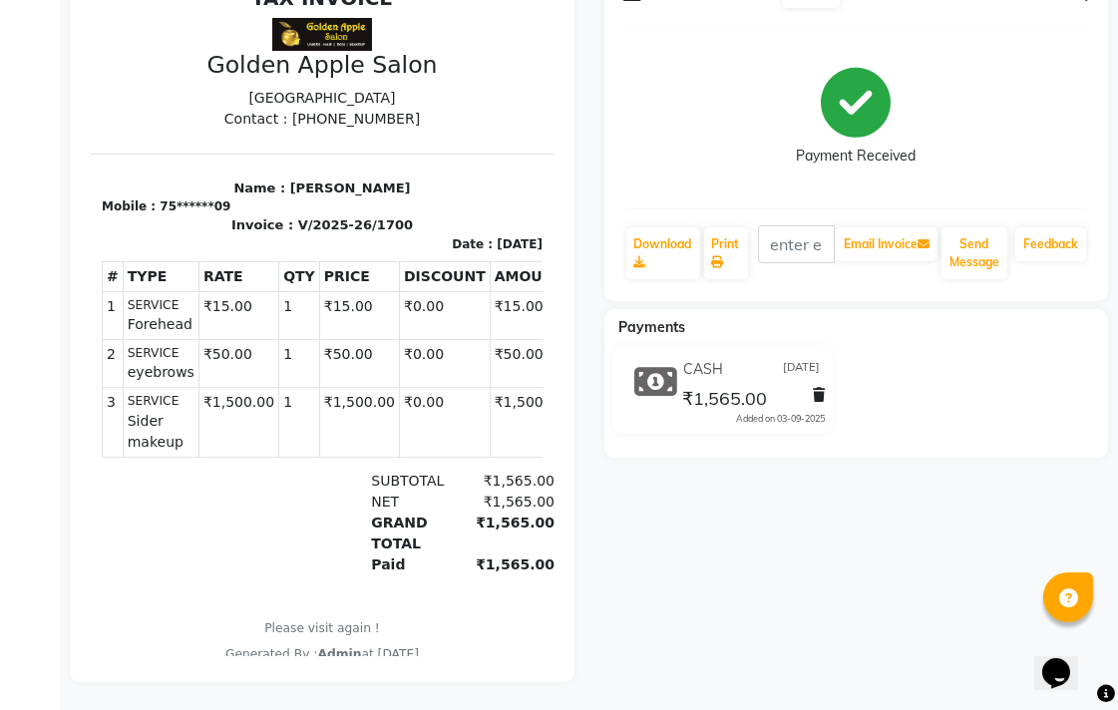
scroll to position [222, 0]
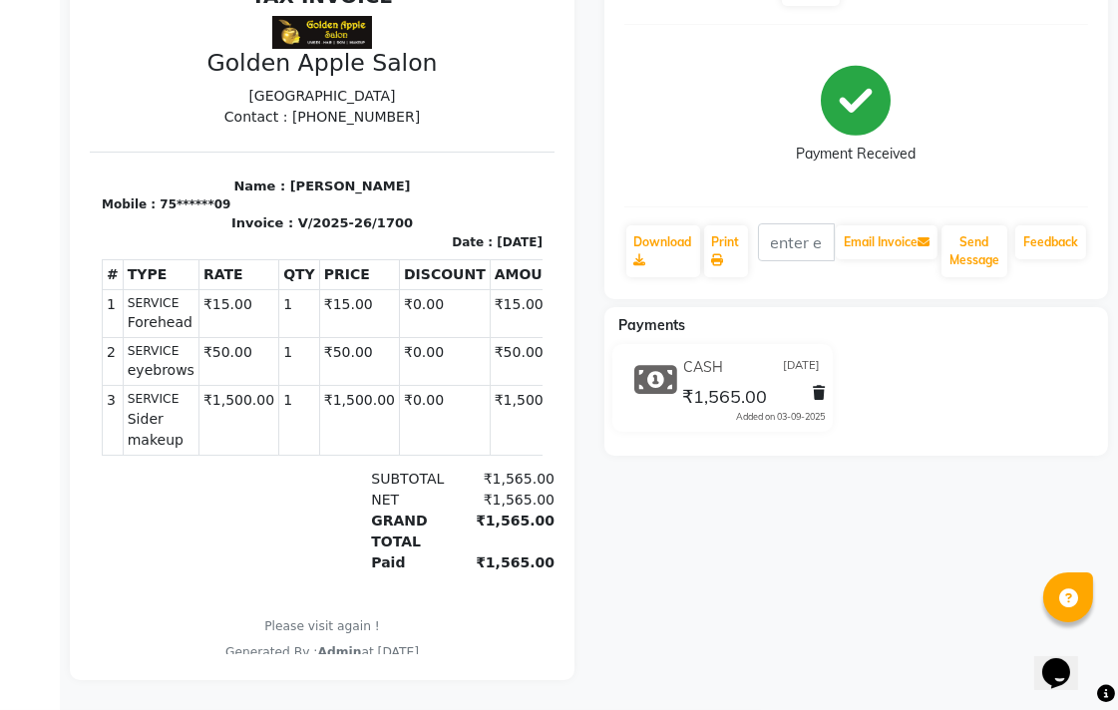
click at [711, 385] on span "₹1,565.00" at bounding box center [724, 399] width 85 height 28
click at [705, 352] on div "CASH 03-09-2025" at bounding box center [751, 367] width 147 height 31
click at [705, 385] on span "₹1,565.00" at bounding box center [724, 399] width 85 height 28
drag, startPoint x: 1090, startPoint y: 0, endPoint x: 648, endPoint y: 150, distance: 466.3
click at [648, 150] on div "Payment Received" at bounding box center [856, 116] width 465 height 150
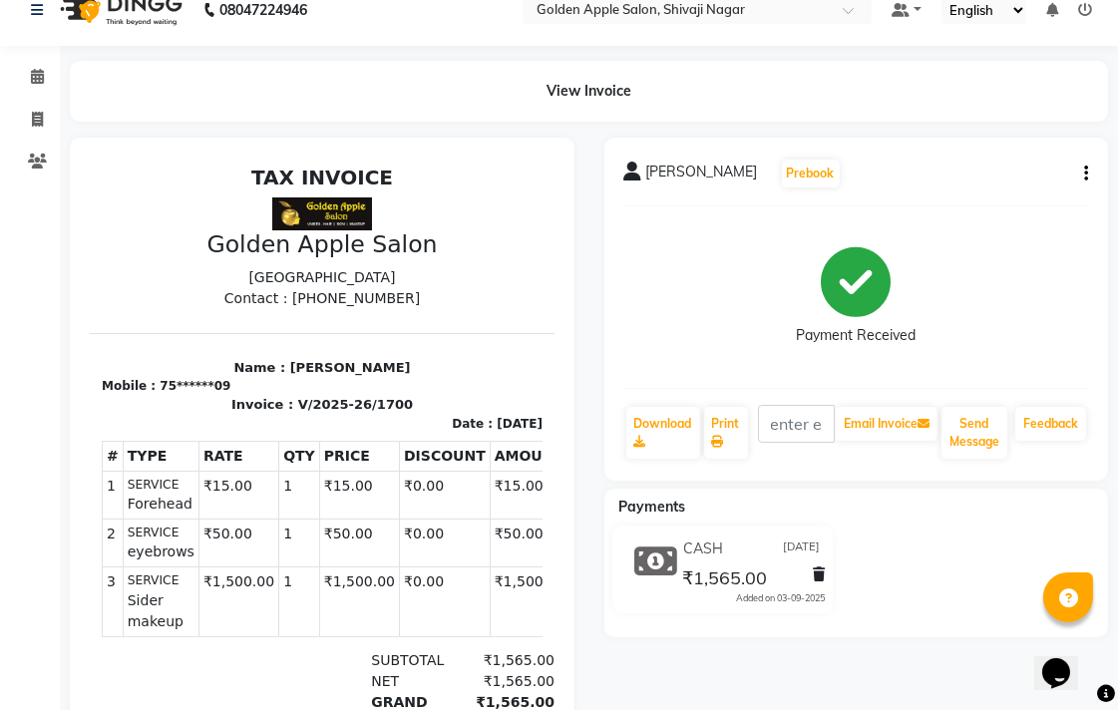
scroll to position [0, 0]
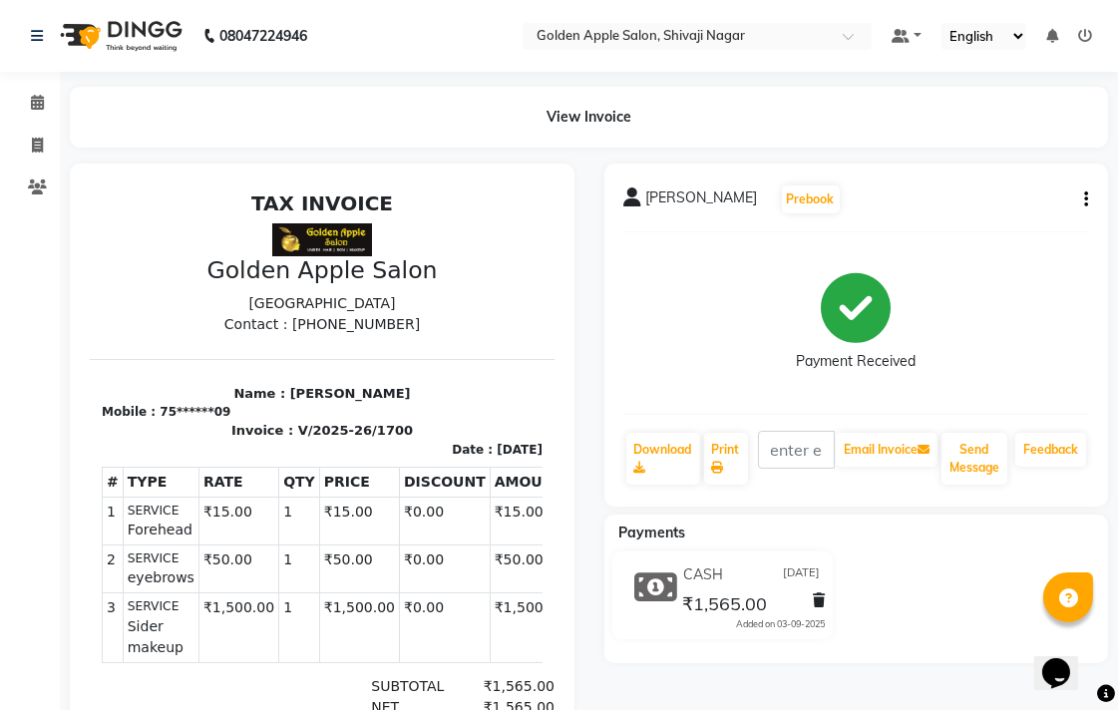
click at [656, 583] on icon at bounding box center [656, 587] width 43 height 38
click at [820, 600] on icon at bounding box center [819, 600] width 12 height 14
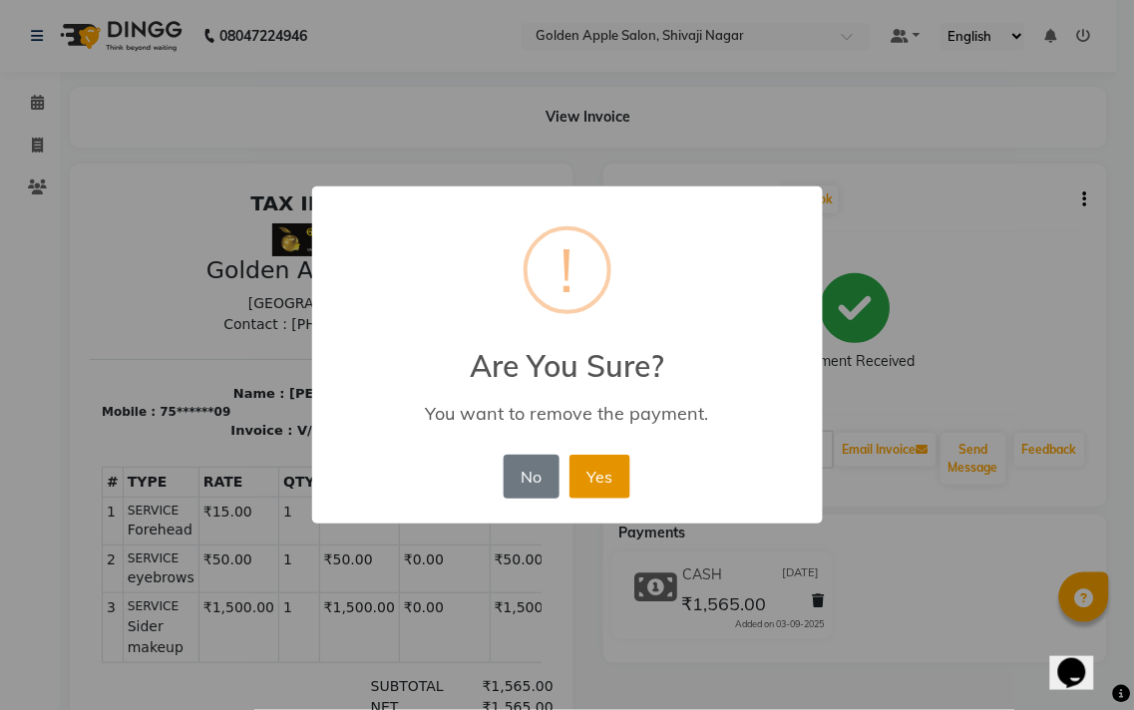
click at [596, 474] on button "Yes" at bounding box center [599, 477] width 61 height 44
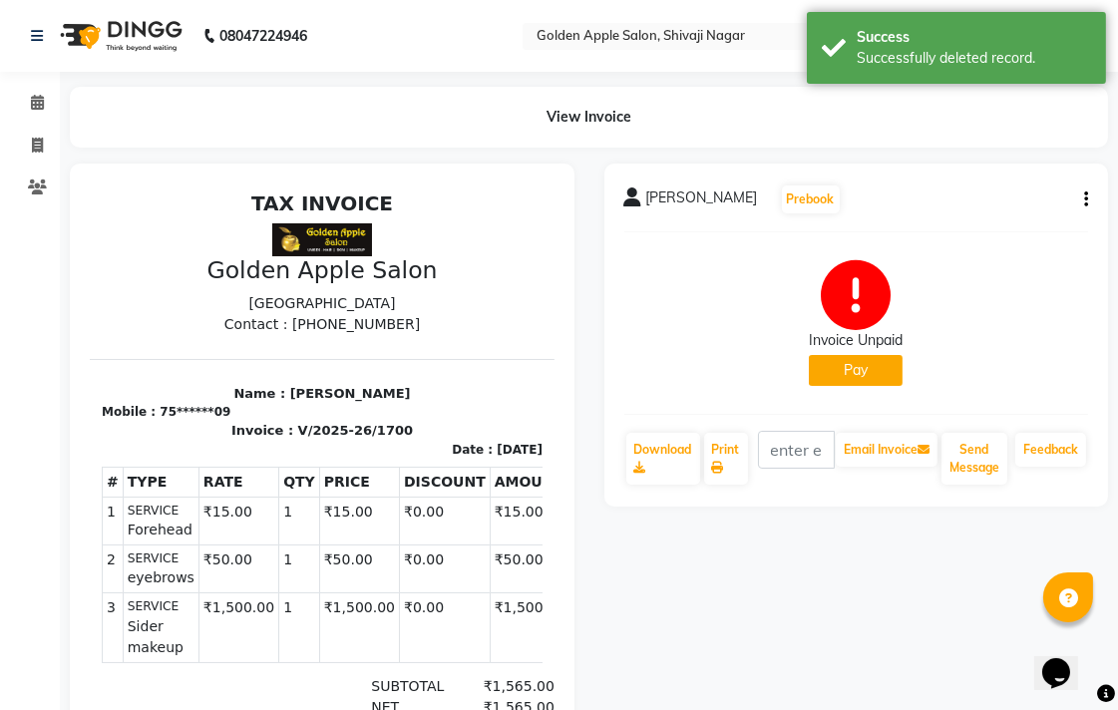
click at [880, 373] on button "Pay" at bounding box center [856, 370] width 94 height 31
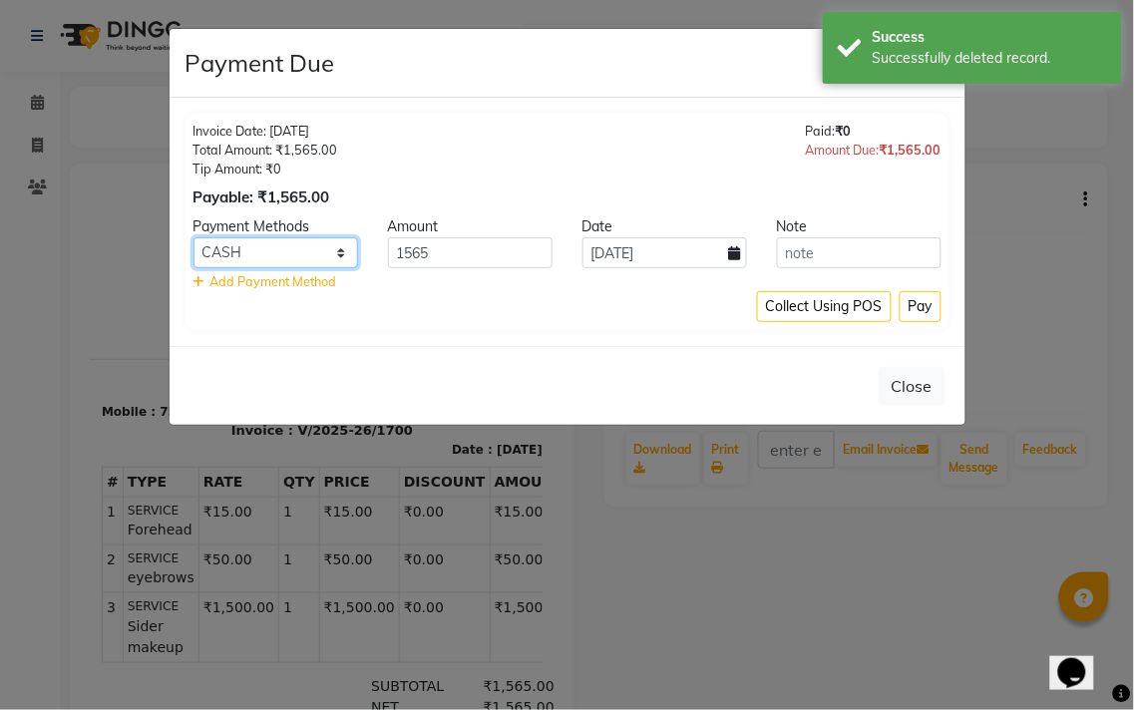
click at [293, 249] on select "CASH PhonePe CARD" at bounding box center [275, 252] width 165 height 31
select select "7"
click at [193, 237] on select "CASH PhonePe CARD" at bounding box center [275, 252] width 165 height 31
click at [911, 306] on button "Pay" at bounding box center [920, 306] width 42 height 31
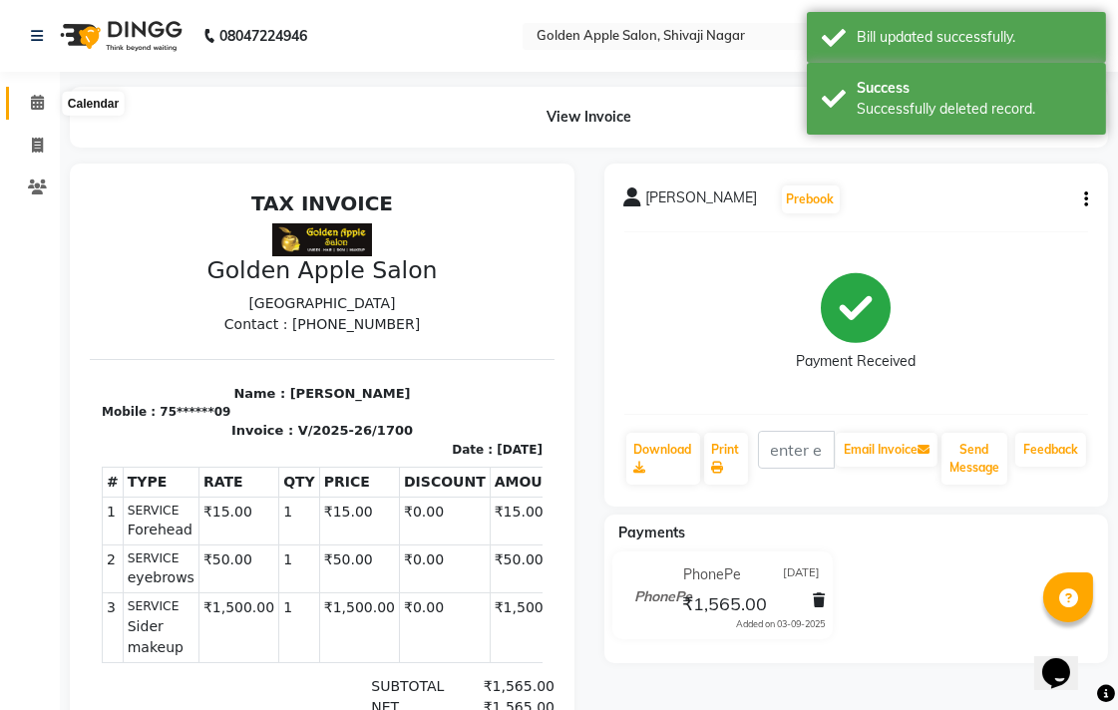
click at [35, 107] on icon at bounding box center [37, 102] width 13 height 15
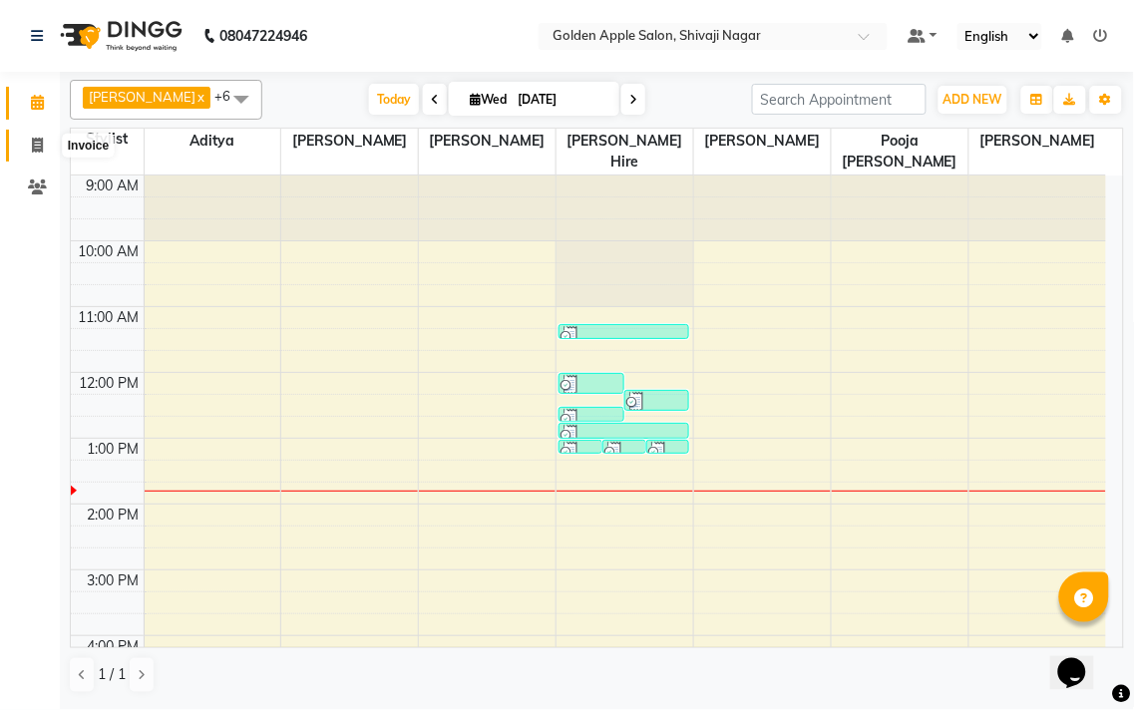
click at [33, 145] on icon at bounding box center [37, 145] width 11 height 15
select select "service"
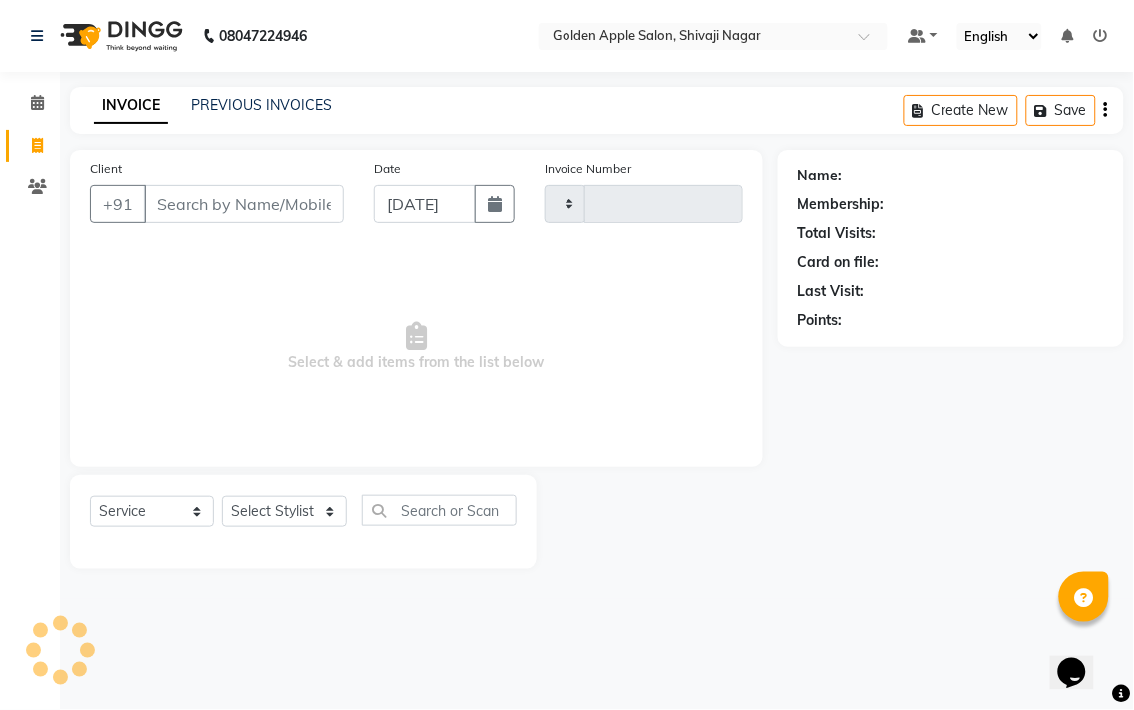
type input "1719"
select select "6072"
click at [252, 101] on link "PREVIOUS INVOICES" at bounding box center [261, 105] width 141 height 18
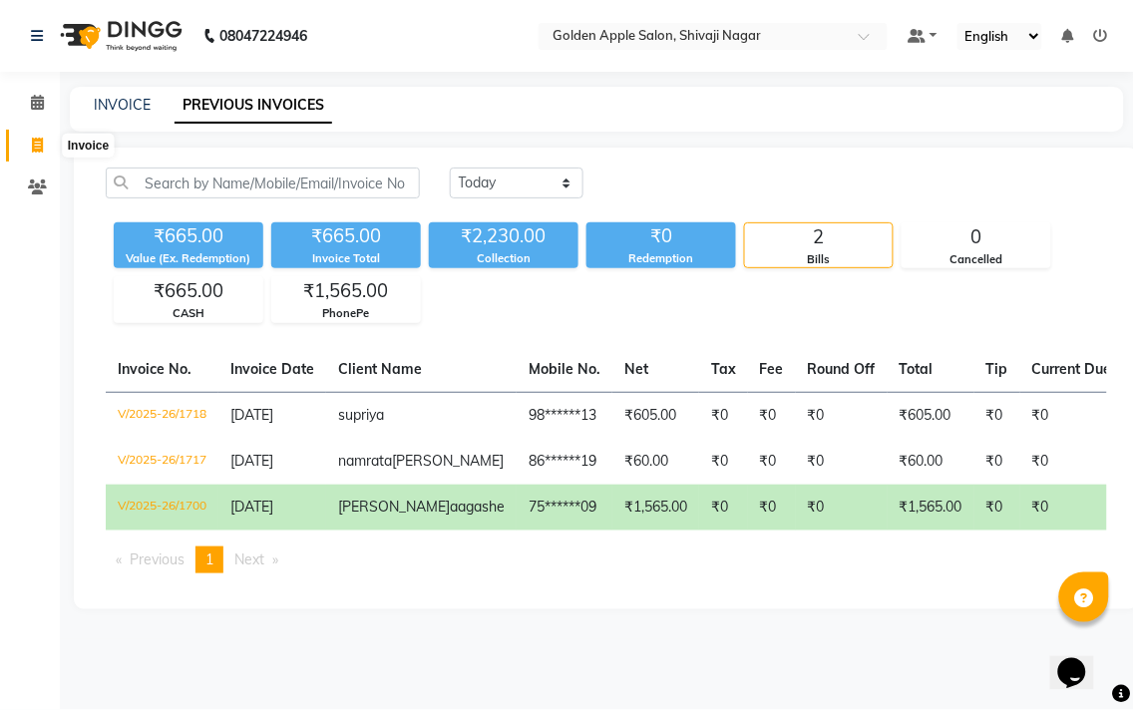
click at [32, 142] on icon at bounding box center [37, 145] width 11 height 15
select select "service"
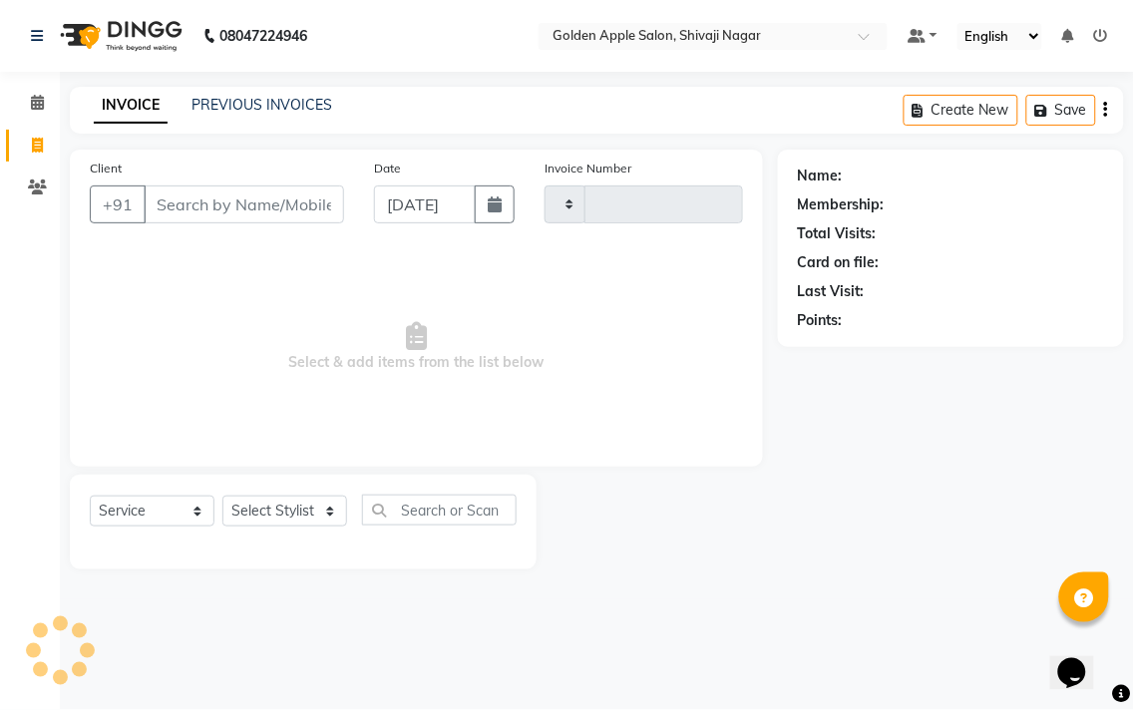
type input "1719"
select select "6072"
click at [216, 104] on link "PREVIOUS INVOICES" at bounding box center [261, 105] width 141 height 18
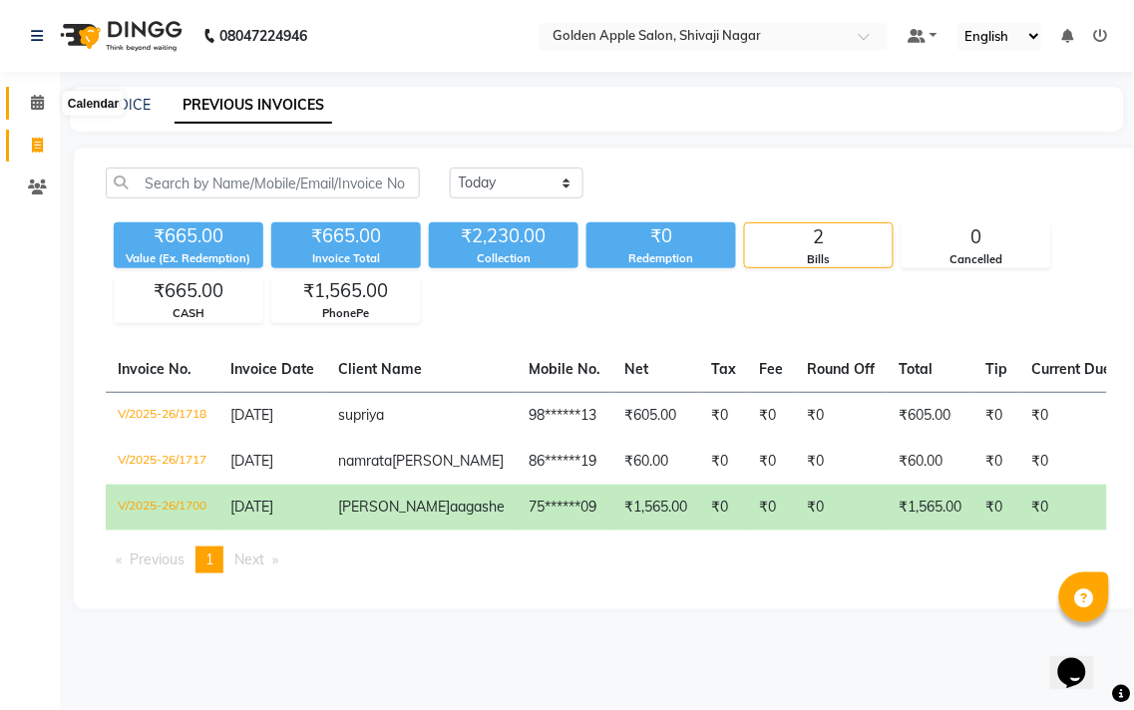
click at [33, 105] on icon at bounding box center [37, 102] width 13 height 15
